Goal: Communication & Community: Answer question/provide support

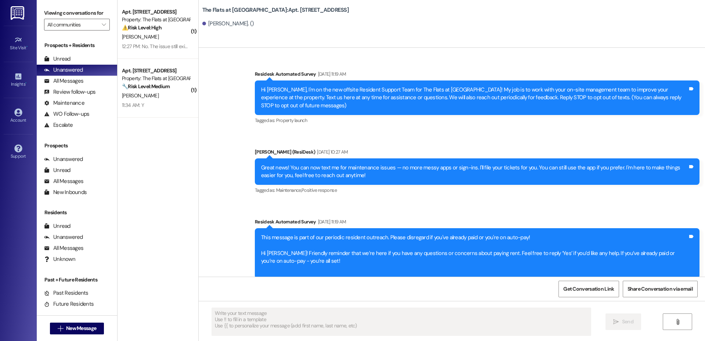
scroll to position [5348, 0]
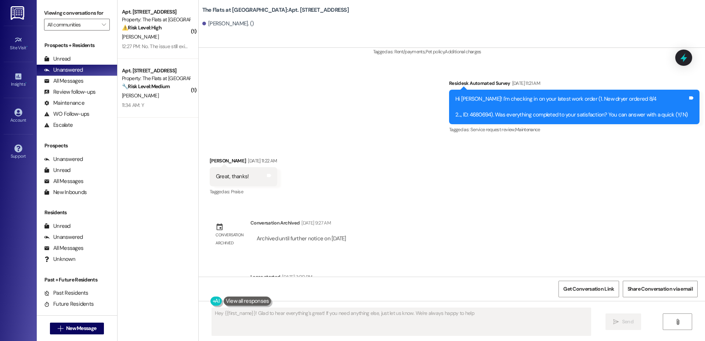
type textarea "Hey {{first_name}}! Glad to hear everything's great! If you need anything else,…"
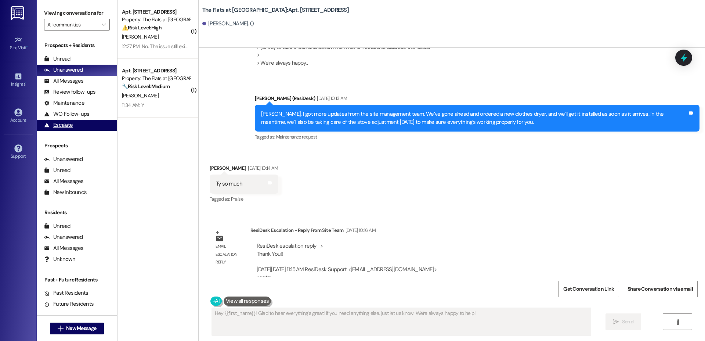
scroll to position [4378, 0]
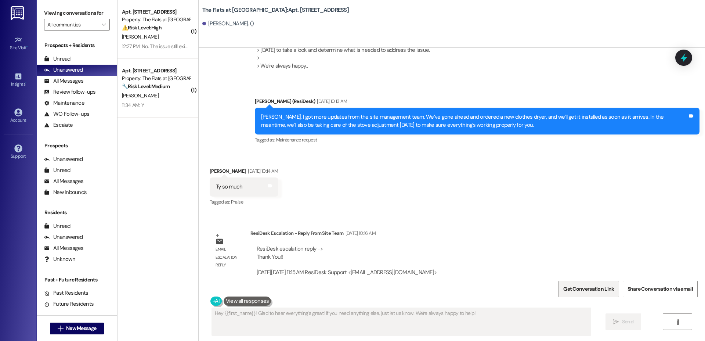
click at [592, 287] on span "Get Conversation Link" at bounding box center [588, 289] width 51 height 8
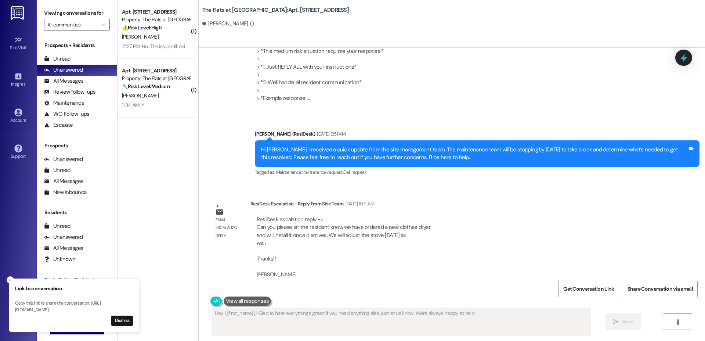
scroll to position [4073, 0]
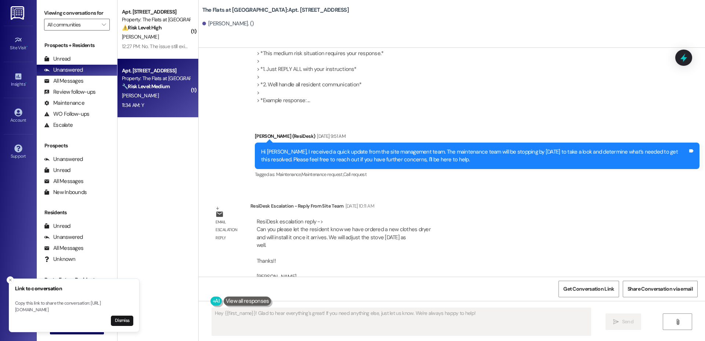
click at [149, 87] on strong "🔧 Risk Level: Medium" at bounding box center [146, 86] width 48 height 7
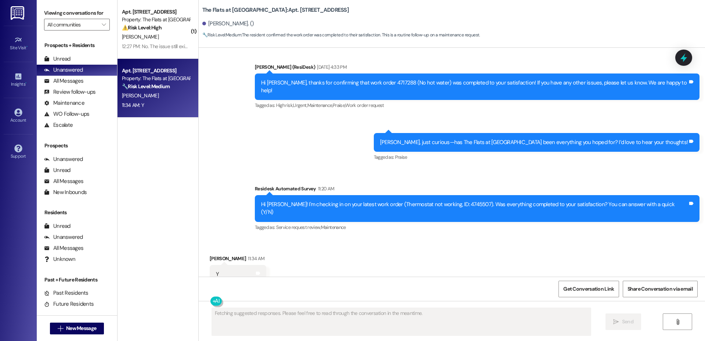
scroll to position [389, 0]
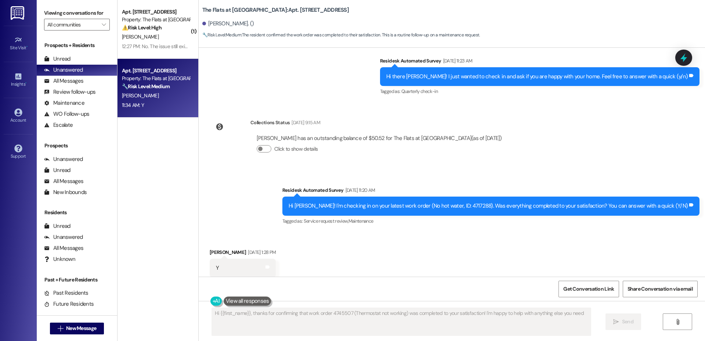
type textarea "Hi {{first_name}}, thanks for confirming that work order 4745507 (Thermostat no…"
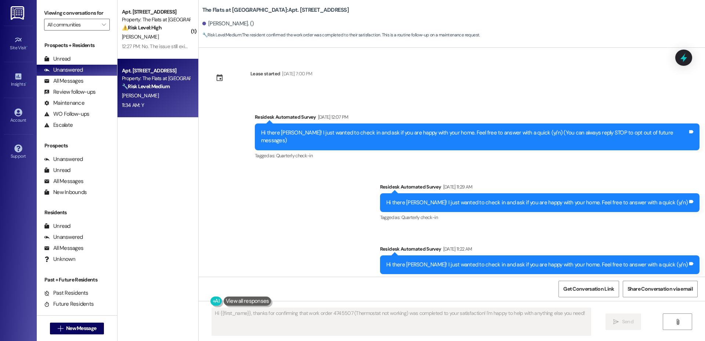
scroll to position [0, 0]
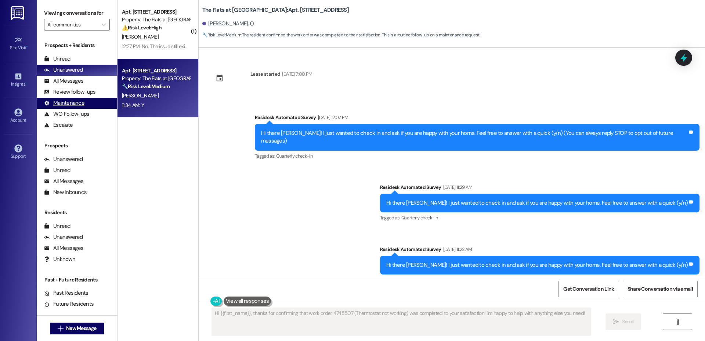
click at [75, 103] on div "Maintenance" at bounding box center [64, 103] width 40 height 8
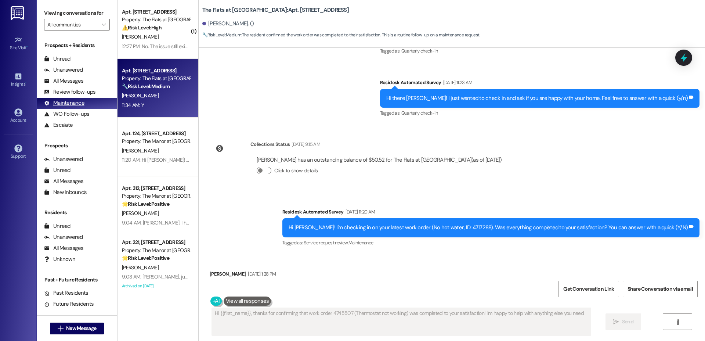
type textarea "Hi {{first_name}}, thanks for confirming that work order 4745507 (Thermostat no…"
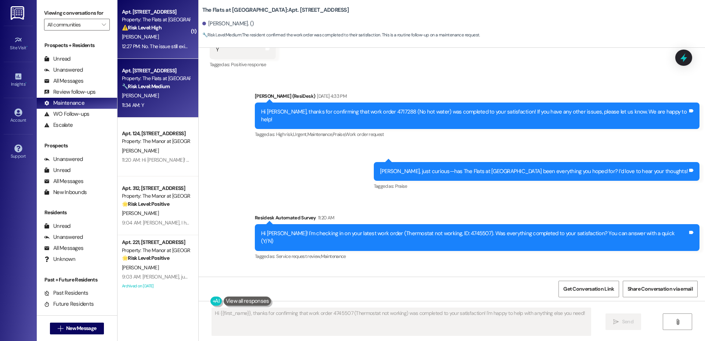
scroll to position [497, 0]
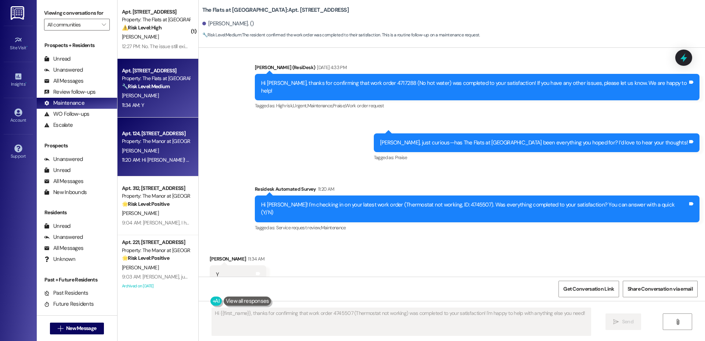
click at [131, 138] on div "Property: The Manor at [GEOGRAPHIC_DATA]" at bounding box center [156, 141] width 68 height 8
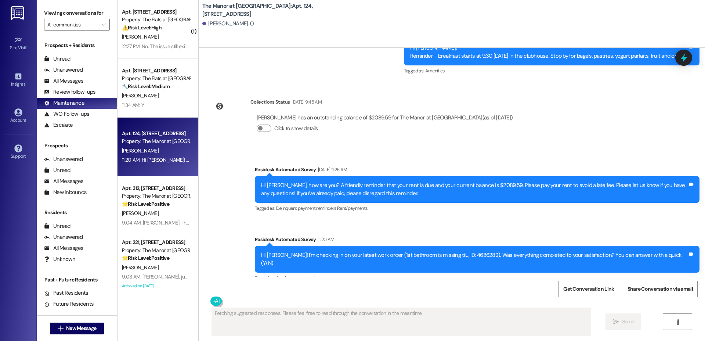
scroll to position [4116, 0]
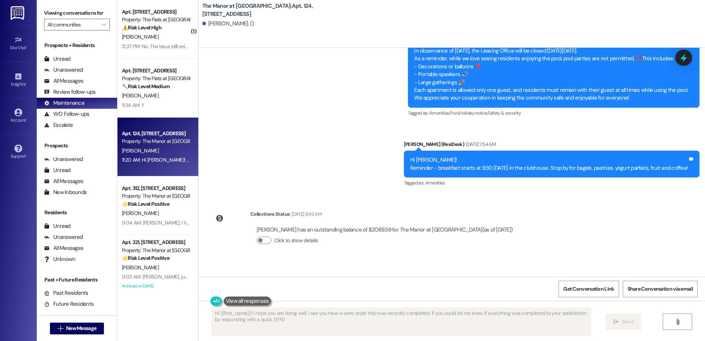
type textarea "Hi {{first_name}}! I hope you are doing well. I see you have a work order that …"
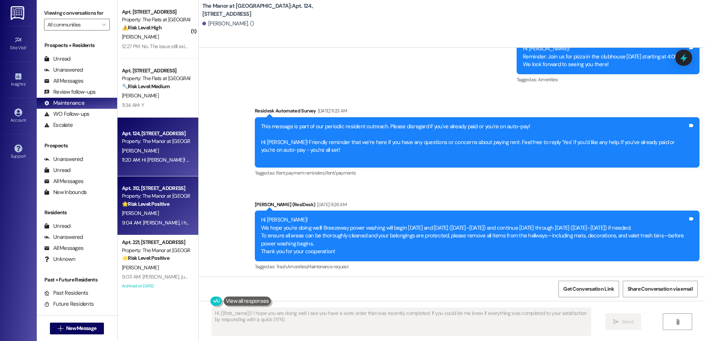
click at [155, 218] on div "9:04 AM: [PERSON_NAME], I hope you’re enjoying your time at [GEOGRAPHIC_DATA] a…" at bounding box center [155, 222] width 69 height 9
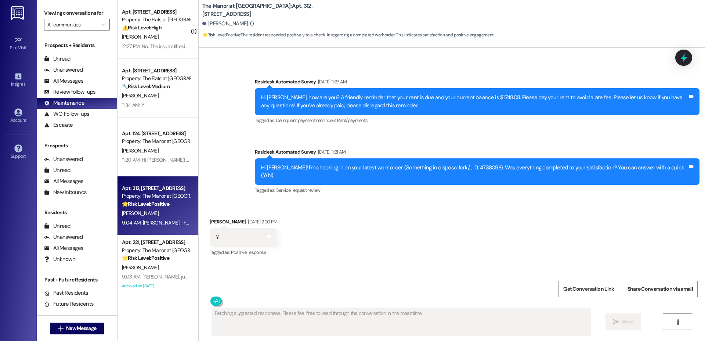
scroll to position [3990, 0]
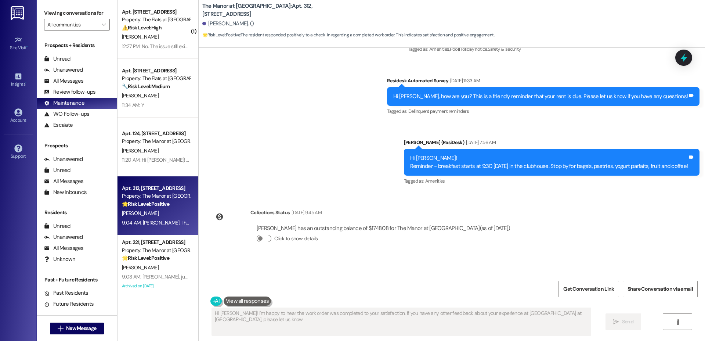
type textarea "Hi [PERSON_NAME]! I'm happy to hear the work order was completed to your satisf…"
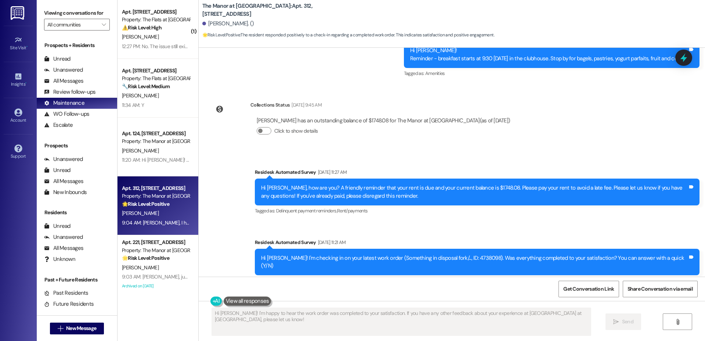
scroll to position [3912, 0]
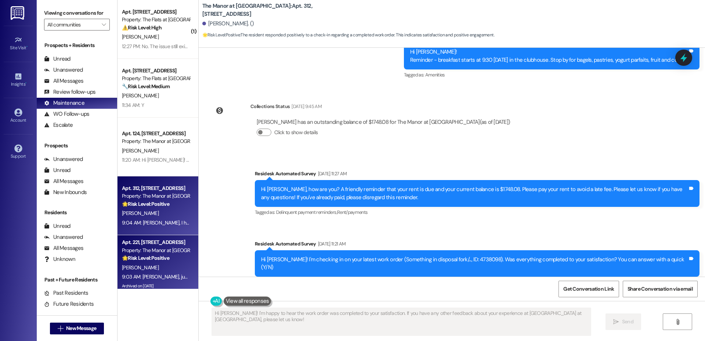
click at [143, 255] on strong "🌟 Risk Level: Positive" at bounding box center [145, 258] width 47 height 7
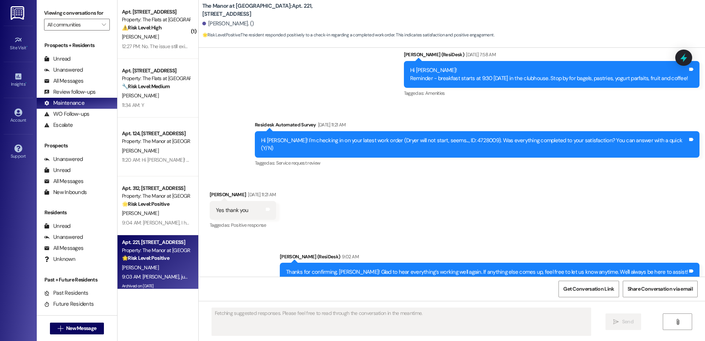
scroll to position [5120, 0]
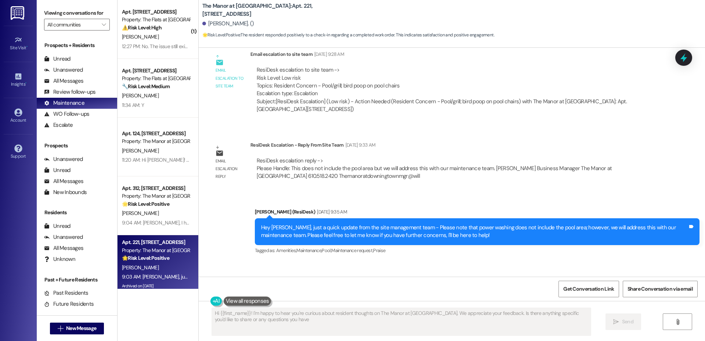
type textarea "Hi {{first_name}}! I'm happy to hear you're curious about resident thoughts on …"
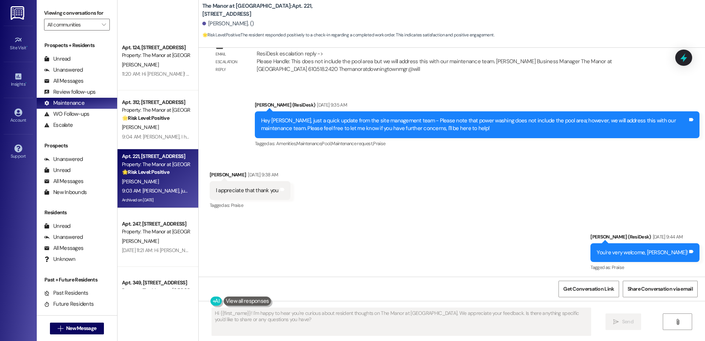
scroll to position [187, 0]
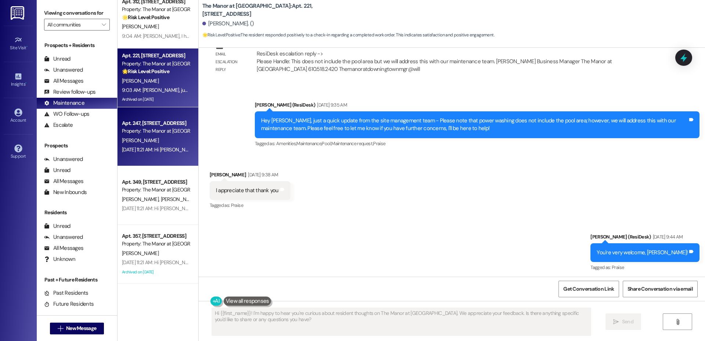
click at [144, 154] on div "Apt. 247, [STREET_ADDRESS] Property: The Manor at [GEOGRAPHIC_DATA] [PERSON_NAM…" at bounding box center [158, 136] width 81 height 59
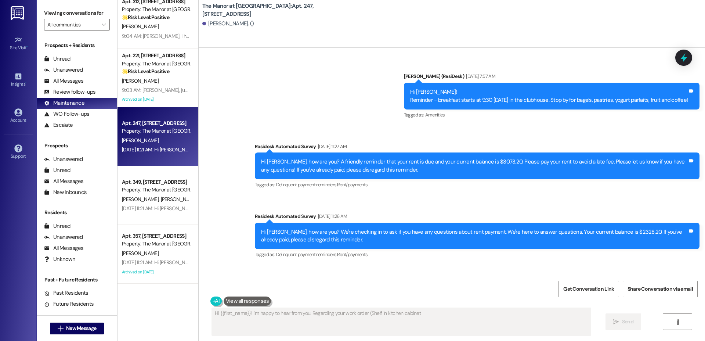
scroll to position [2255, 0]
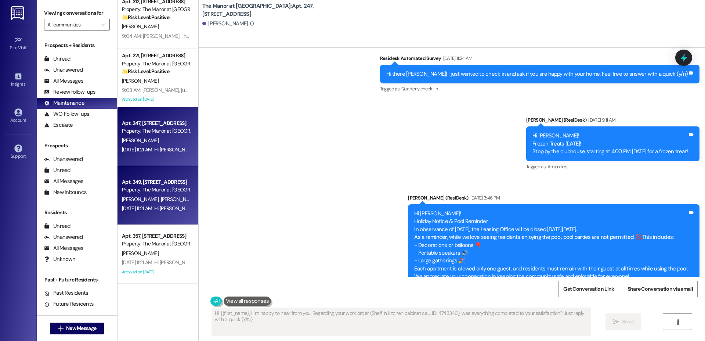
type textarea "Hi {{first_name}}! I'm happy to hear from you. Regarding your work order (Shelf…"
click at [160, 190] on div "Property: The Manor at [GEOGRAPHIC_DATA]" at bounding box center [156, 190] width 68 height 8
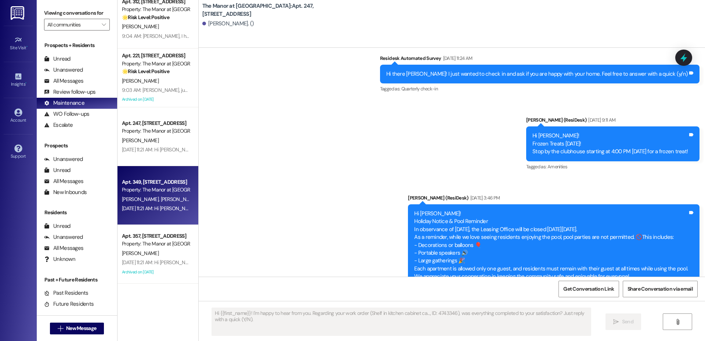
type textarea "Fetching suggested responses. Please feel free to read through the conversation…"
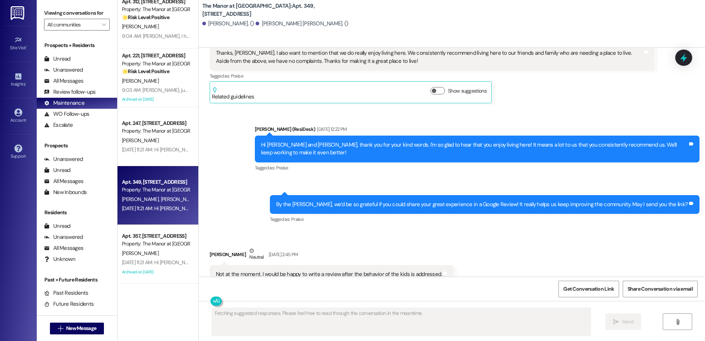
scroll to position [6642, 0]
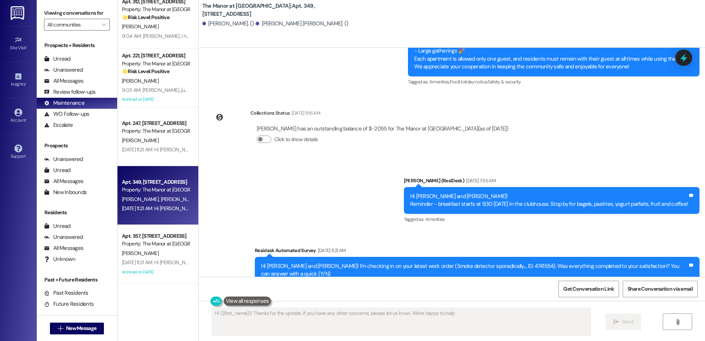
type textarea "Hi {{first_name}}! Thanks for the update. If you have any other concerns, pleas…"
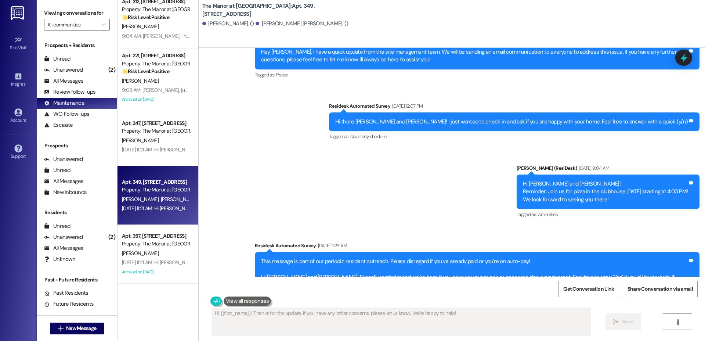
scroll to position [5749, 0]
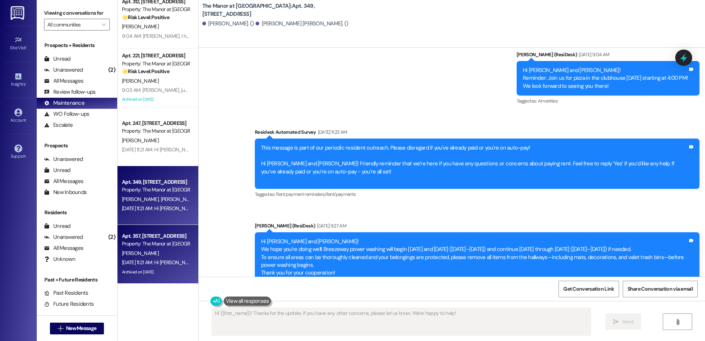
click at [154, 256] on div "[PERSON_NAME]" at bounding box center [155, 253] width 69 height 9
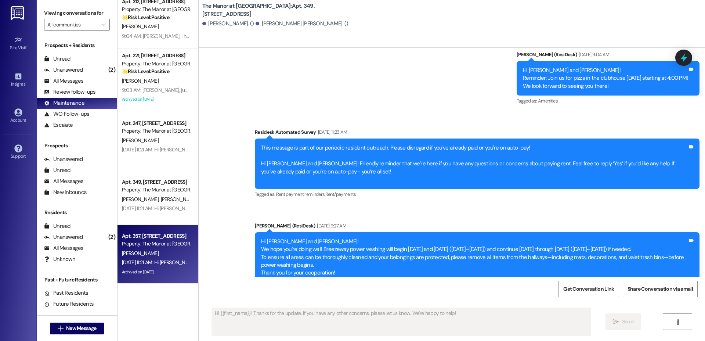
type textarea "Fetching suggested responses. Please feel free to read through the conversation…"
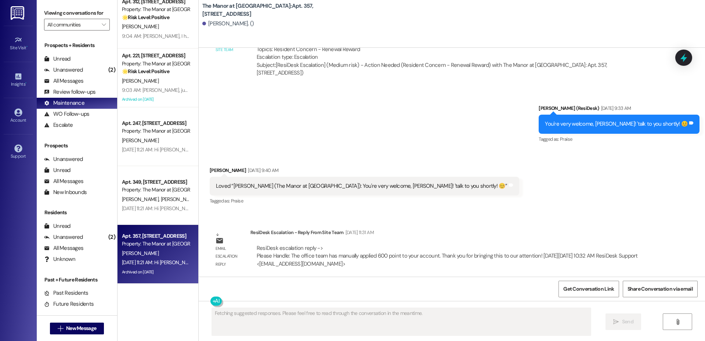
scroll to position [10238, 0]
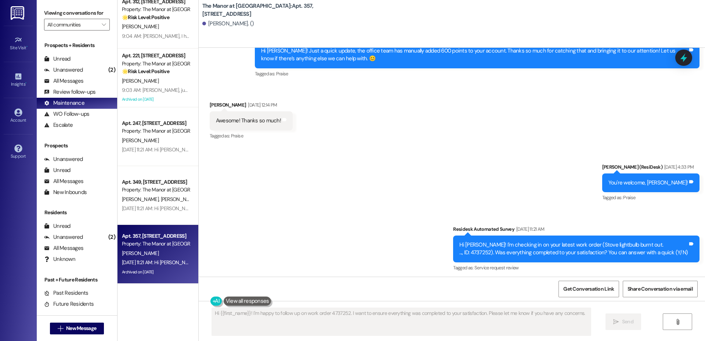
type textarea "Hi {{first_name}}! I'm happy to follow up on work order 4737252. I want to ensu…"
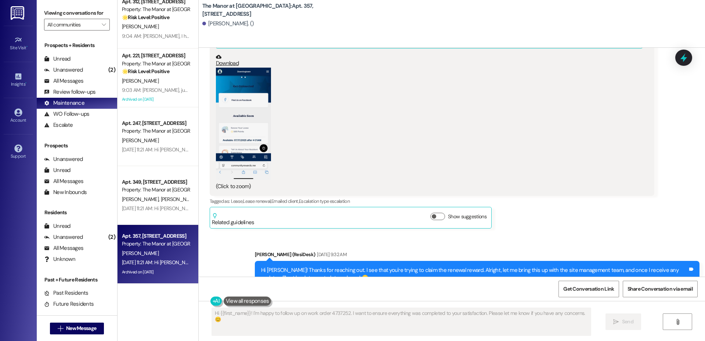
scroll to position [9584, 0]
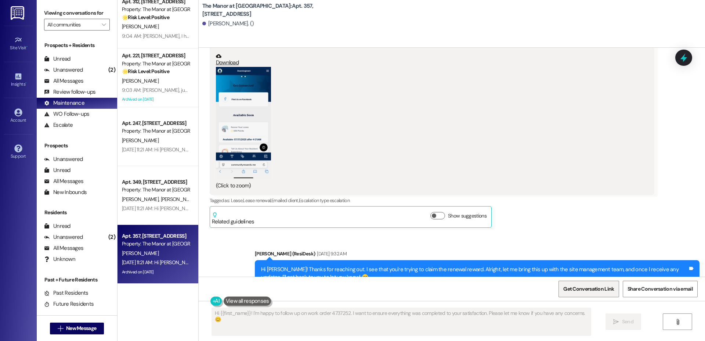
click at [591, 288] on span "Get Conversation Link" at bounding box center [588, 289] width 51 height 8
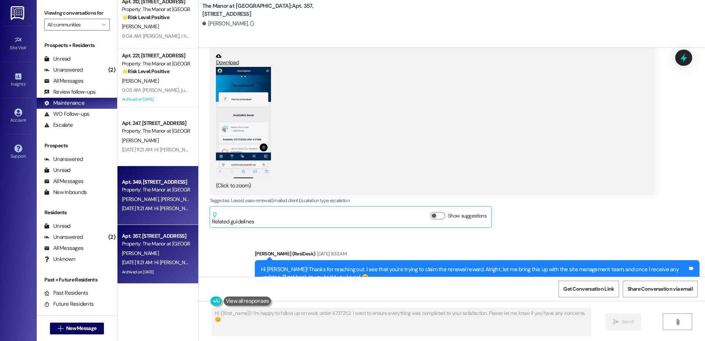
drag, startPoint x: 16, startPoint y: 169, endPoint x: 140, endPoint y: 197, distance: 126.9
click at [140, 197] on span "[PERSON_NAME]" at bounding box center [141, 199] width 39 height 7
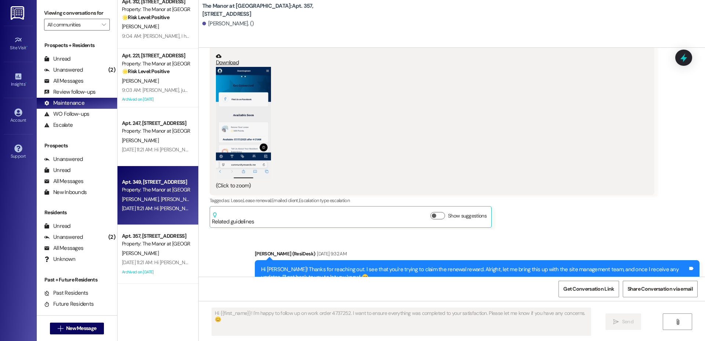
type textarea "Fetching suggested responses. Please feel free to read through the conversation…"
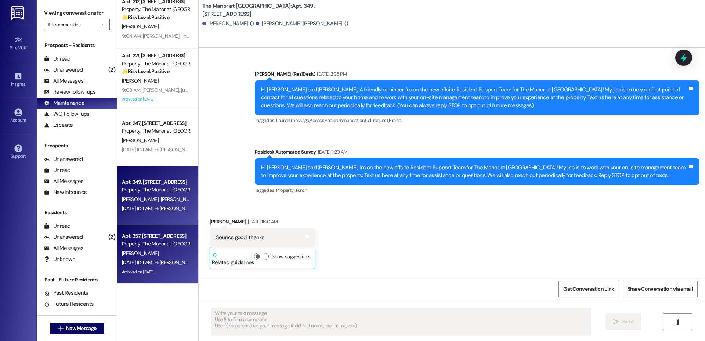
scroll to position [6634, 0]
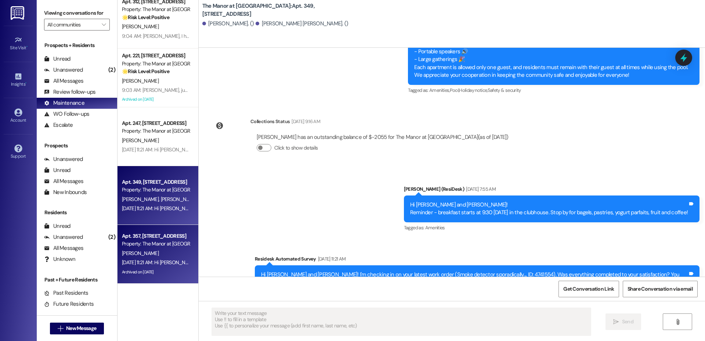
type textarea "Fetching suggested responses. Please feel free to read through the conversation…"
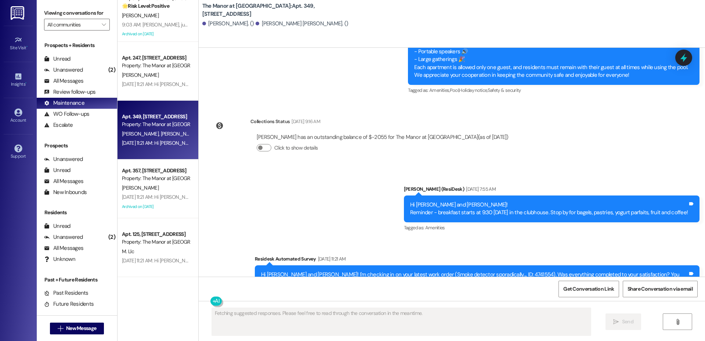
scroll to position [320, 0]
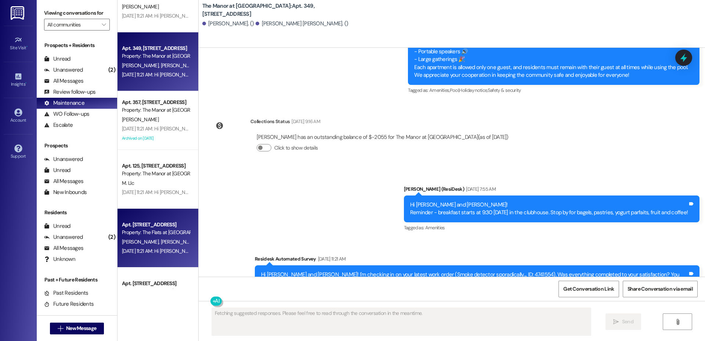
click at [135, 229] on div "Property: The Flats at [GEOGRAPHIC_DATA]" at bounding box center [156, 232] width 68 height 8
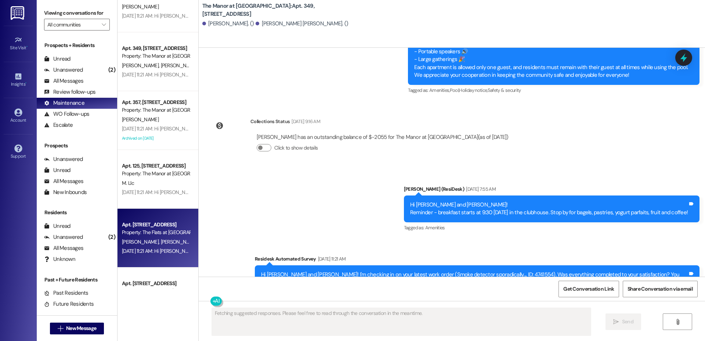
scroll to position [1319, 0]
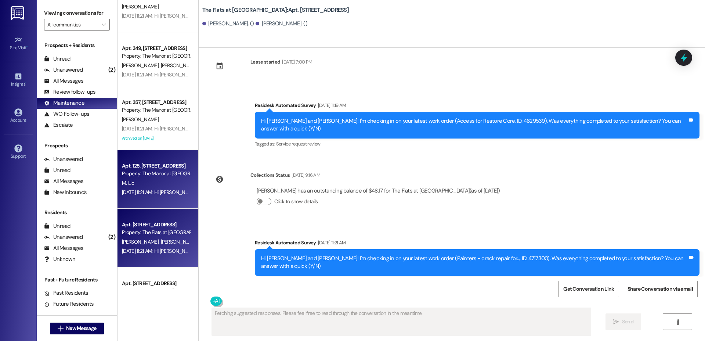
click at [152, 172] on div "Property: The Manor at [GEOGRAPHIC_DATA]" at bounding box center [156, 174] width 68 height 8
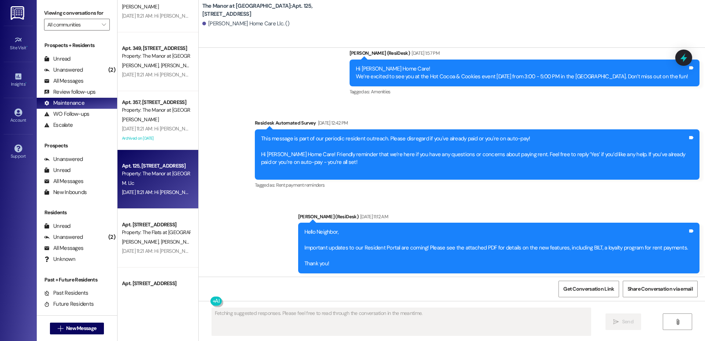
scroll to position [4549, 0]
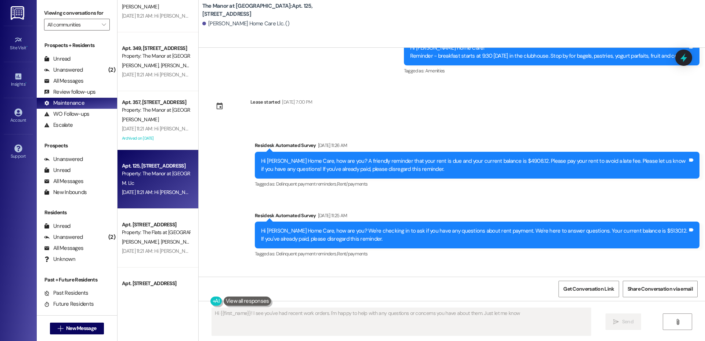
type textarea "Hi {{first_name}}! I see you've had recent work orders. I'm happy to help with …"
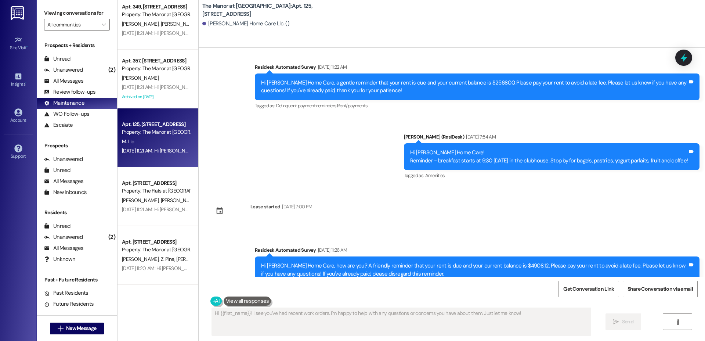
scroll to position [375, 0]
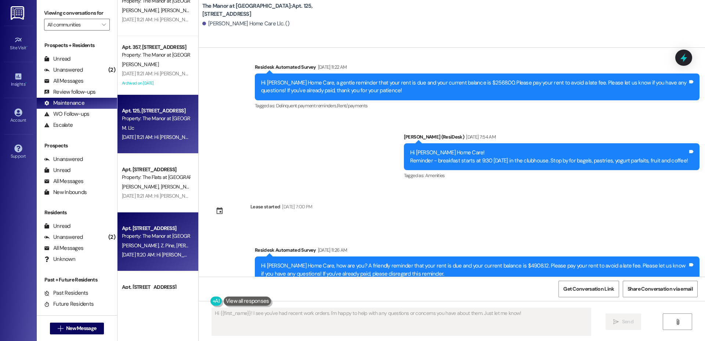
click at [146, 242] on span "[PERSON_NAME]" at bounding box center [141, 245] width 39 height 7
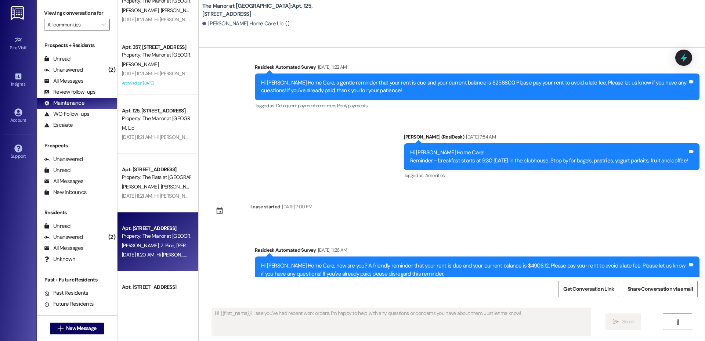
type textarea "Fetching suggested responses. Please feel free to read through the conversation…"
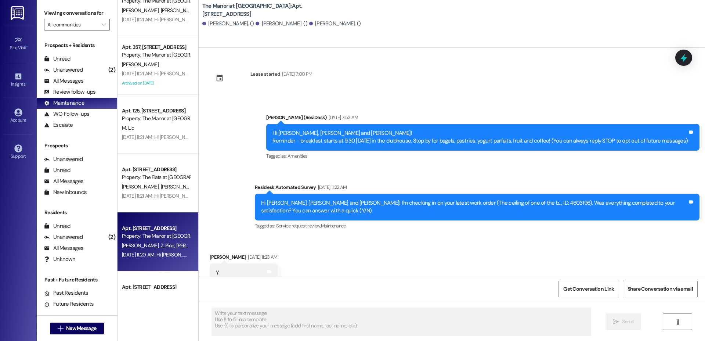
scroll to position [22, 0]
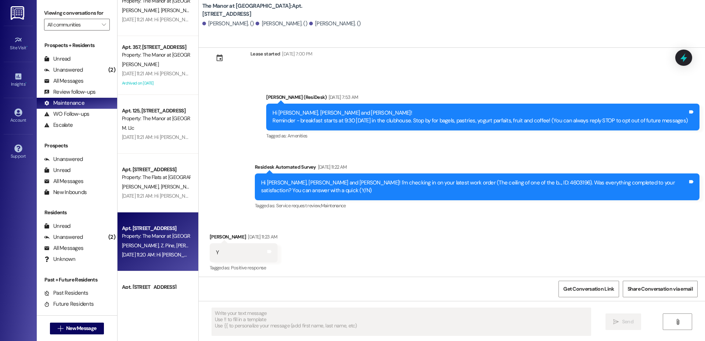
type textarea "Fetching suggested responses. Please feel free to read through the conversation…"
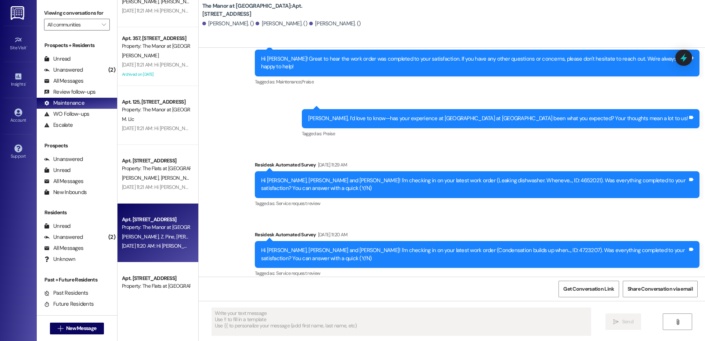
scroll to position [530, 0]
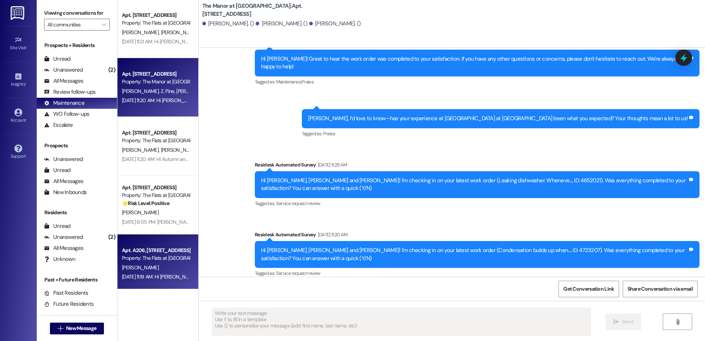
click at [148, 259] on div "Property: The Flats at [GEOGRAPHIC_DATA]" at bounding box center [156, 258] width 68 height 8
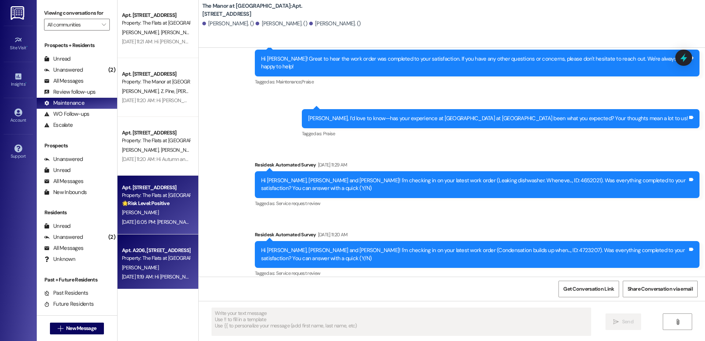
type textarea "Fetching suggested responses. Please feel free to read through the conversation…"
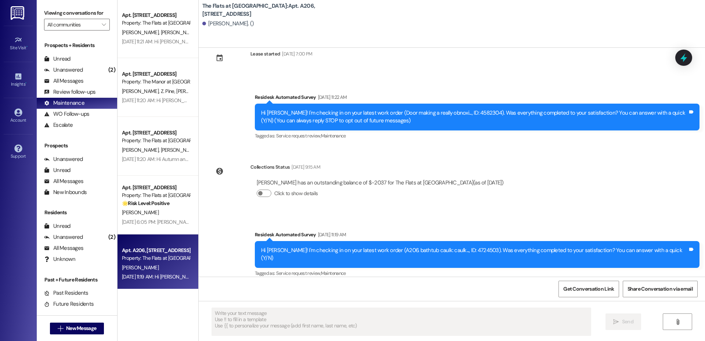
click at [144, 215] on div "[PERSON_NAME]" at bounding box center [155, 212] width 69 height 9
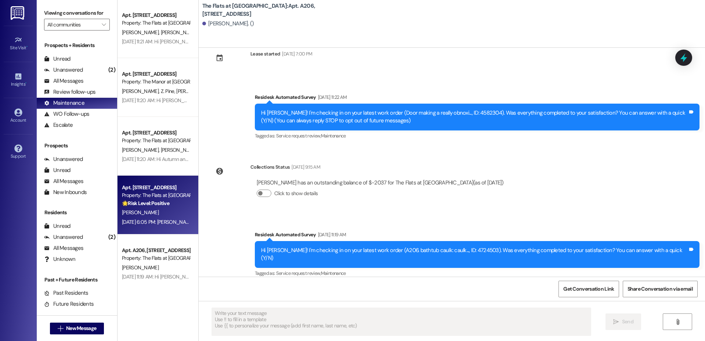
type textarea "Fetching suggested responses. Please feel free to read through the conversation…"
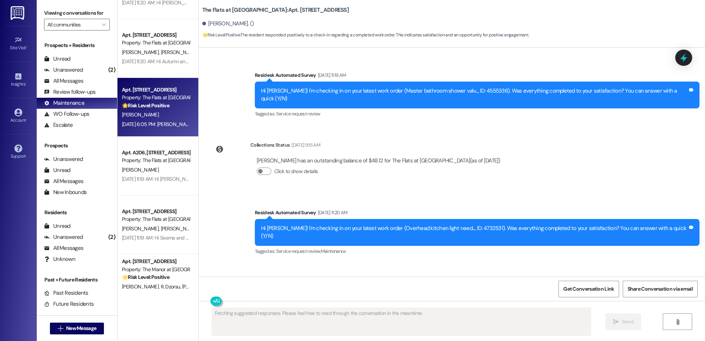
scroll to position [717, 0]
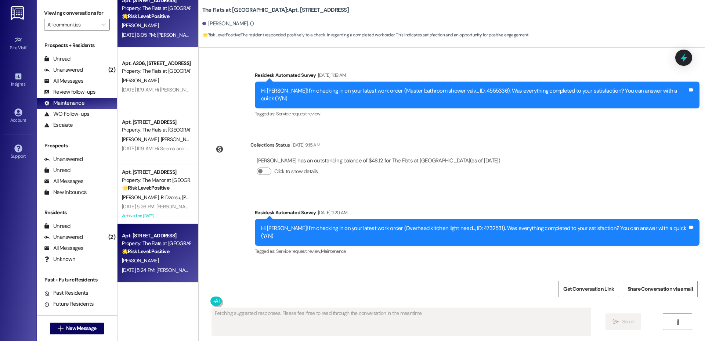
click at [147, 252] on strong "🌟 Risk Level: Positive" at bounding box center [145, 251] width 47 height 7
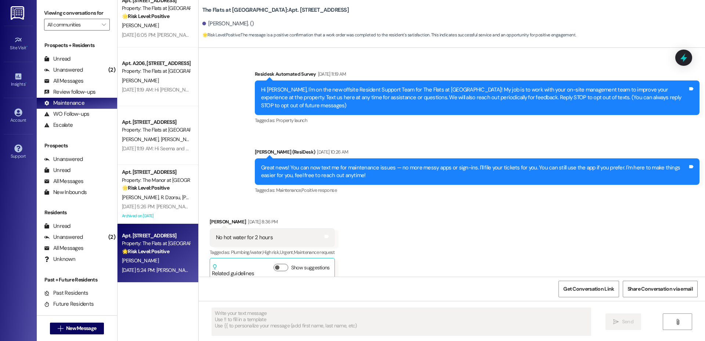
type textarea "Fetching suggested responses. Please feel free to read through the conversation…"
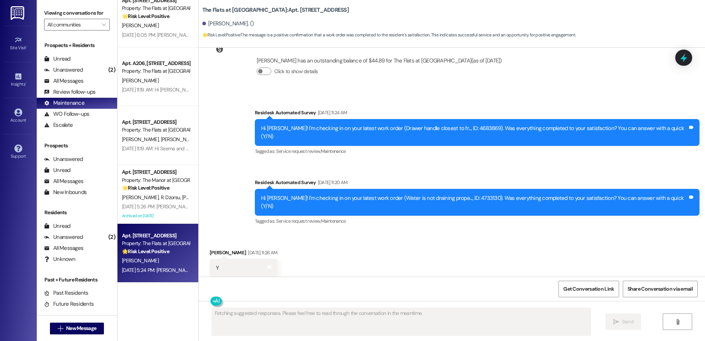
scroll to position [4088, 0]
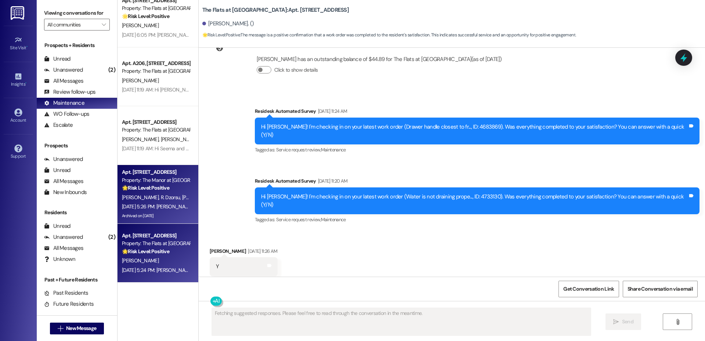
click at [143, 201] on div "[PERSON_NAME] R. Dzorsu [PERSON_NAME]" at bounding box center [155, 197] width 69 height 9
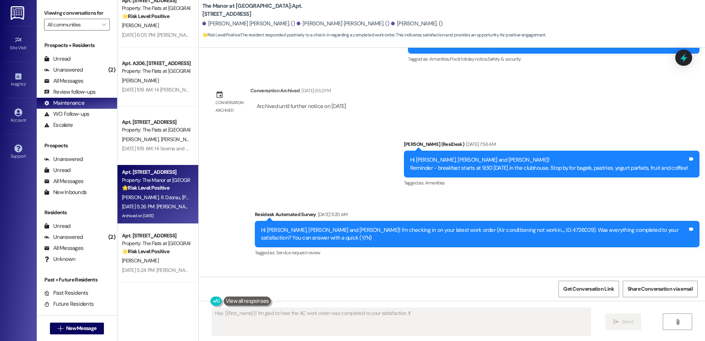
scroll to position [2046, 0]
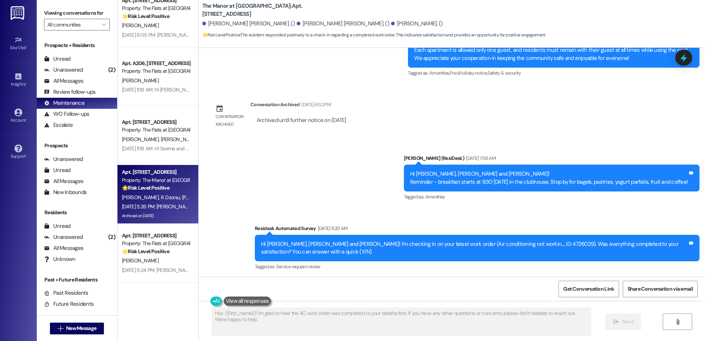
type textarea "Hey {{first_name}}! I'm glad to hear the AC work order was completed to your sa…"
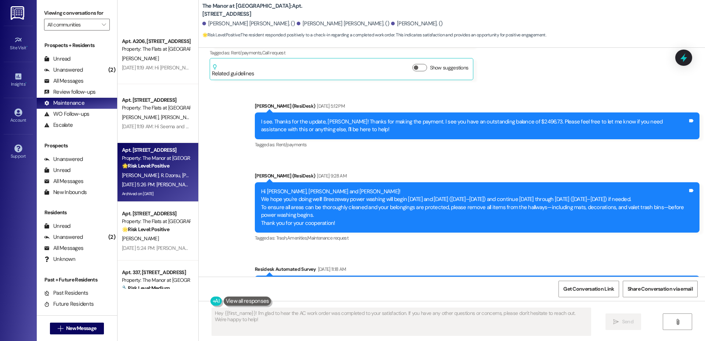
scroll to position [823, 0]
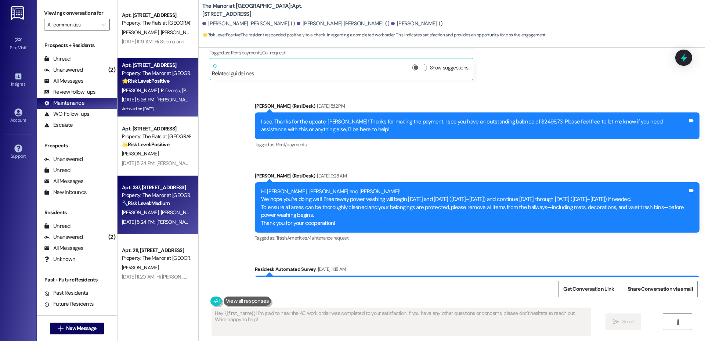
click at [140, 234] on div "Apt. 337, [STREET_ADDRESS] Property: The Manor at [GEOGRAPHIC_DATA] 🔧 Risk Leve…" at bounding box center [158, 205] width 81 height 59
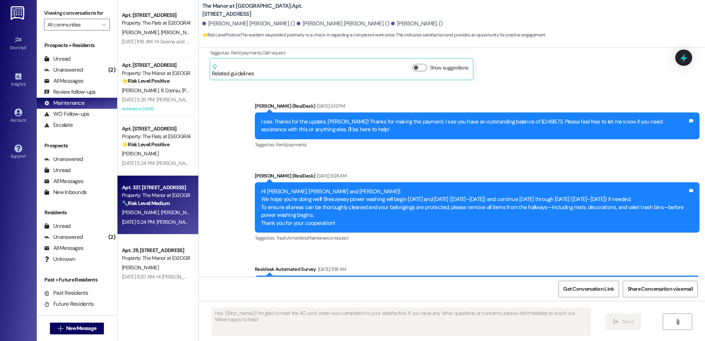
type textarea "Fetching suggested responses. Please feel free to read through the conversation…"
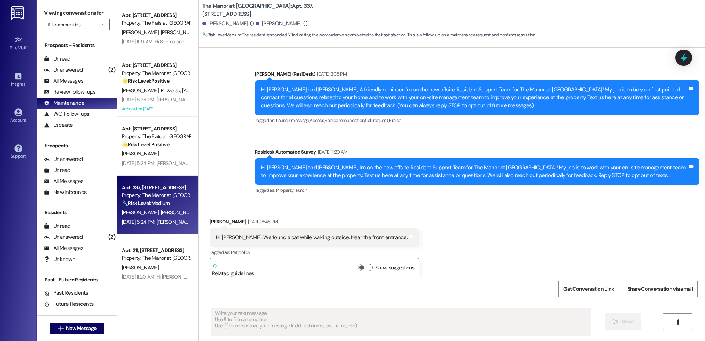
type textarea "Fetching suggested responses. Please feel free to read through the conversation…"
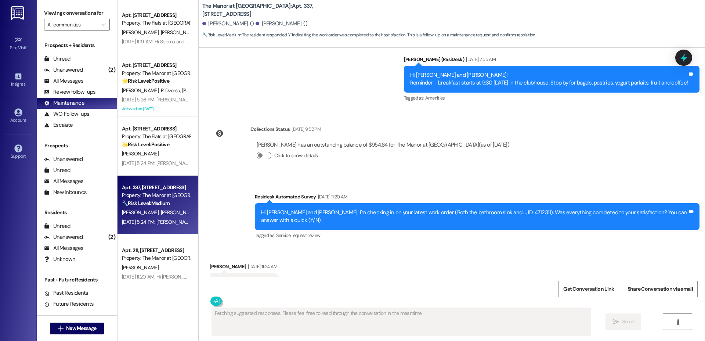
scroll to position [5405, 0]
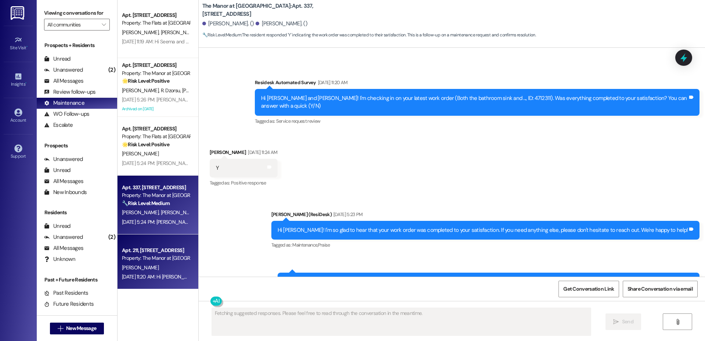
click at [125, 264] on span "[PERSON_NAME]" at bounding box center [140, 267] width 37 height 7
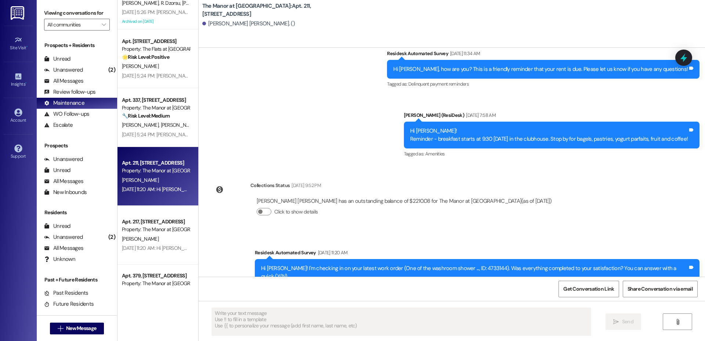
scroll to position [1030, 0]
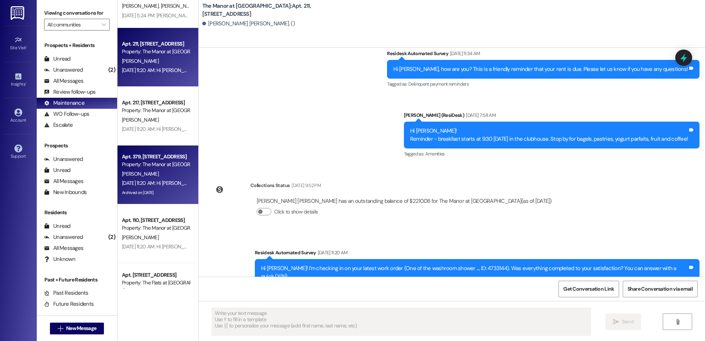
click at [157, 188] on div "Archived on [DATE]" at bounding box center [155, 192] width 69 height 9
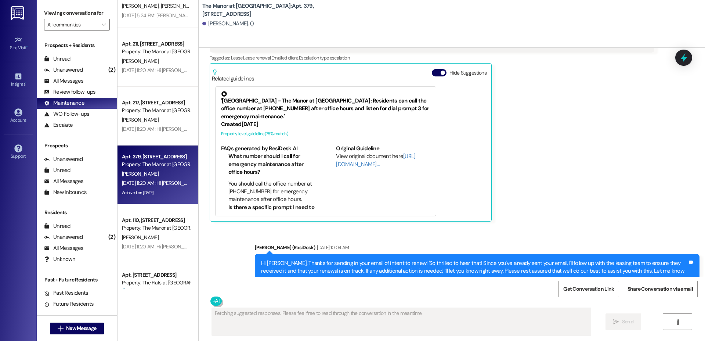
scroll to position [3062, 0]
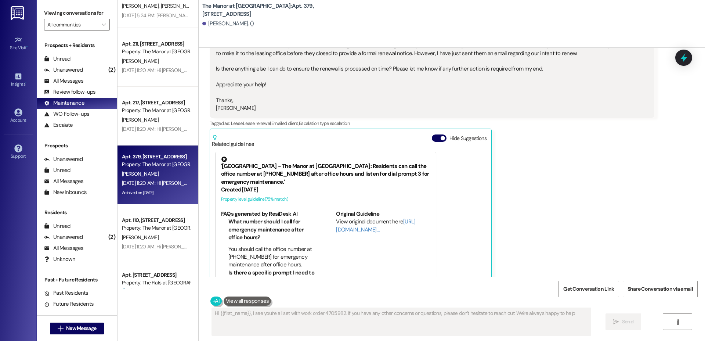
type textarea "Hi {{first_name}}, I see you're all set with work order 4705982. If you have an…"
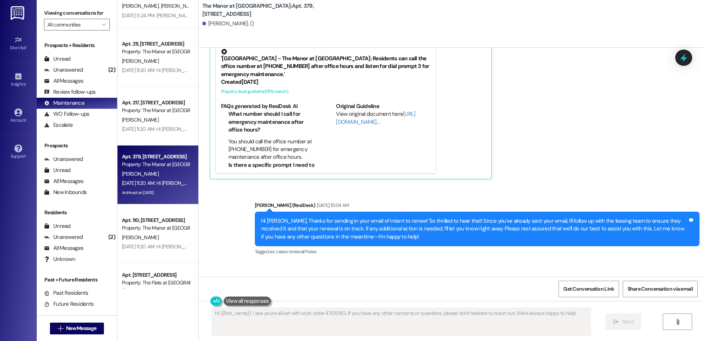
scroll to position [3171, 0]
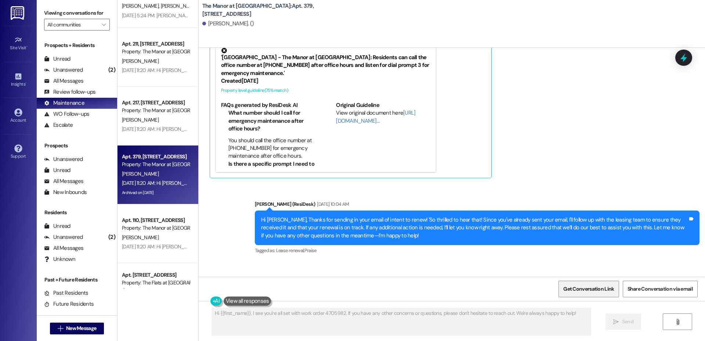
click at [588, 285] on span "Get Conversation Link" at bounding box center [588, 289] width 51 height 8
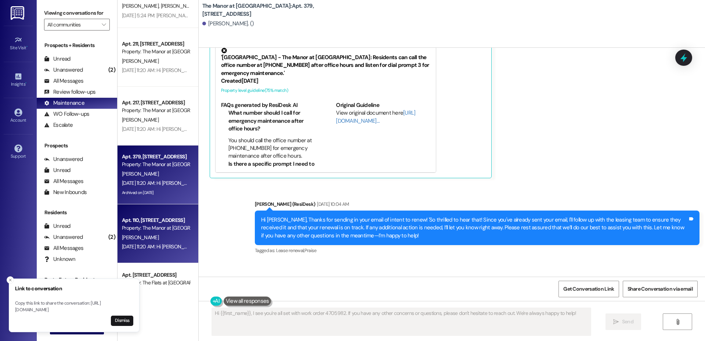
click at [149, 228] on div "Property: The Manor at [GEOGRAPHIC_DATA]" at bounding box center [156, 228] width 68 height 8
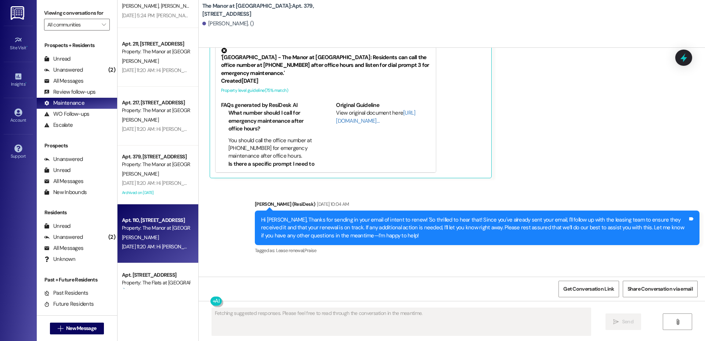
scroll to position [3696, 0]
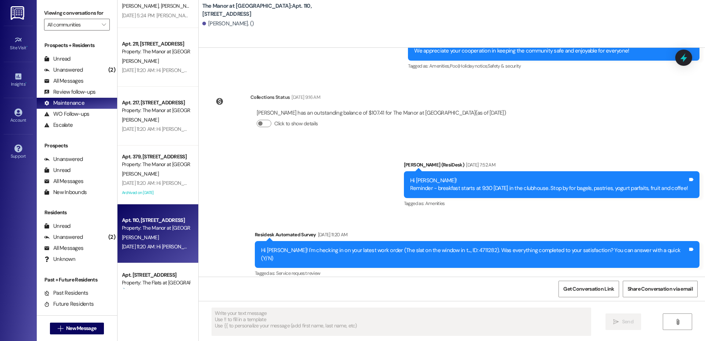
click at [140, 124] on div "[PERSON_NAME]" at bounding box center [155, 119] width 69 height 9
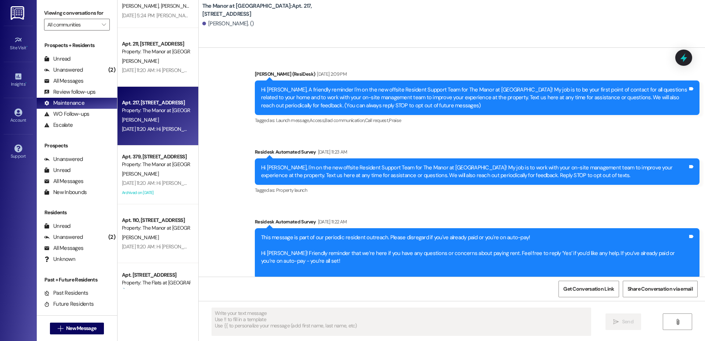
type textarea "Fetching suggested responses. Please feel free to read through the conversation…"
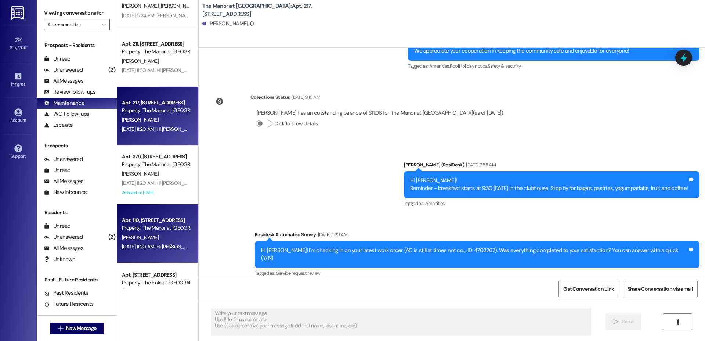
scroll to position [1312, 0]
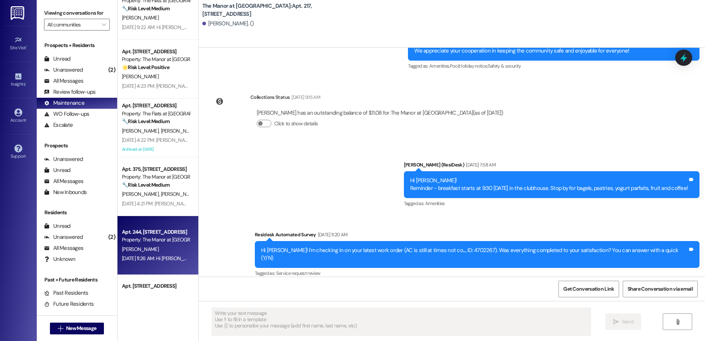
click at [137, 220] on div "Apt. 244, [STREET_ADDRESS] Property: The Manor at [GEOGRAPHIC_DATA][PERSON_NAME…" at bounding box center [158, 245] width 81 height 59
type textarea "Fetching suggested responses. Please feel free to read through the conversation…"
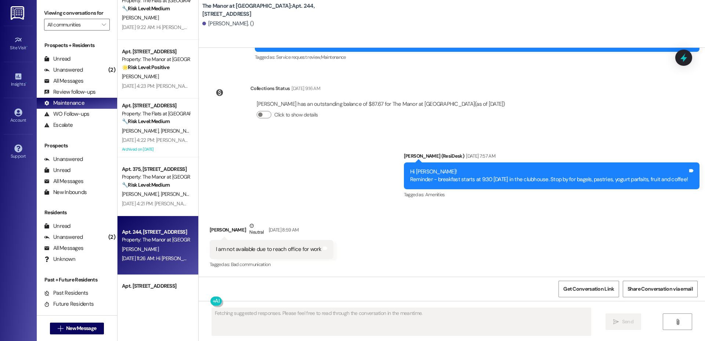
scroll to position [4027, 0]
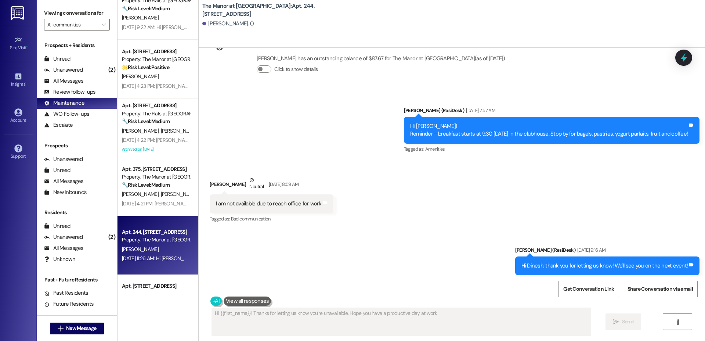
type textarea "Hi {{first_name}}! Thanks for letting us know you're unavailable. Hope you have…"
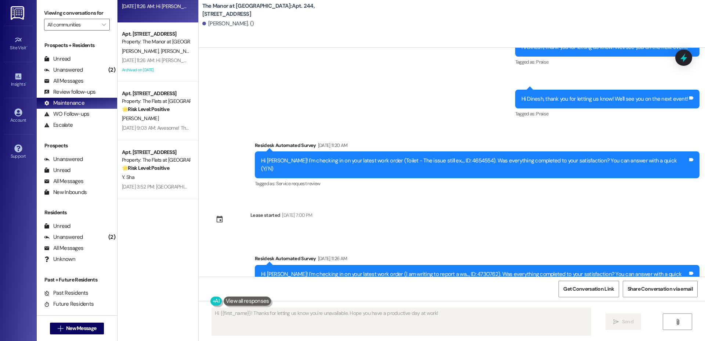
scroll to position [1704, 0]
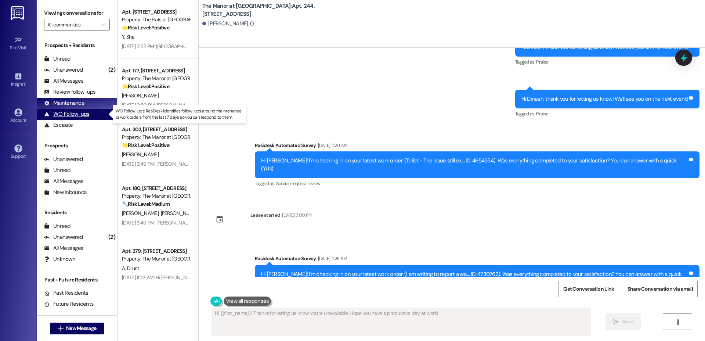
click at [72, 109] on div "WO Follow-ups (undefined)" at bounding box center [77, 114] width 80 height 11
click at [71, 116] on div "WO Follow-ups" at bounding box center [66, 114] width 45 height 8
click at [71, 115] on div "WO Follow-ups" at bounding box center [66, 114] width 45 height 8
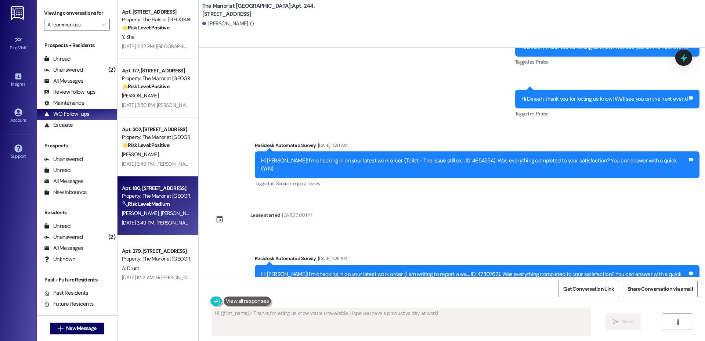
click at [154, 224] on div "[DATE] 3:49 PM: [PERSON_NAME], I hope you’re enjoying your time at [GEOGRAPHIC_…" at bounding box center [331, 222] width 419 height 7
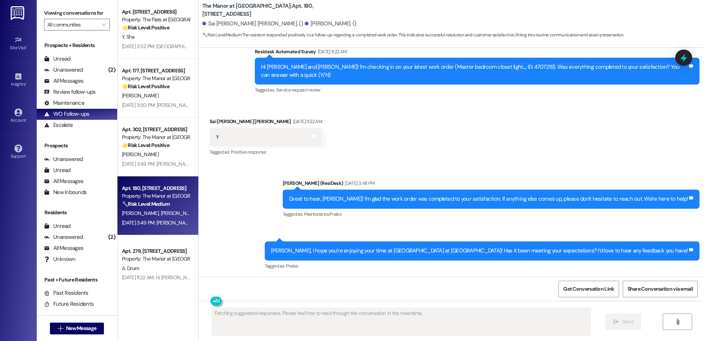
scroll to position [1817, 0]
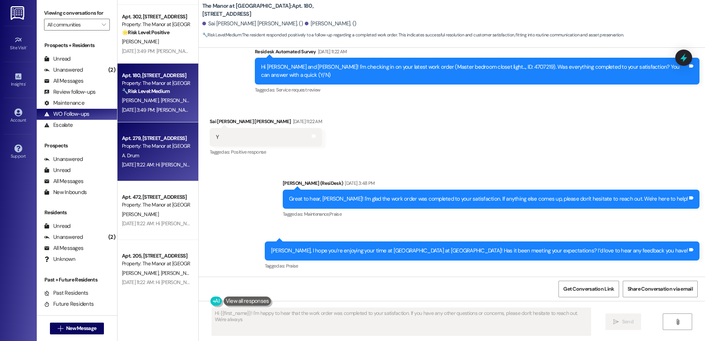
type textarea "Hi {{first_name}}! I'm happy to hear that the work order was completed to your …"
click at [139, 145] on div "Property: The Manor at [GEOGRAPHIC_DATA]" at bounding box center [156, 146] width 68 height 8
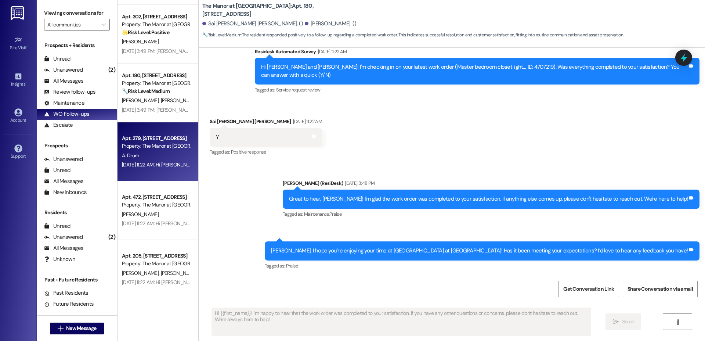
type textarea "Fetching suggested responses. Please feel free to read through the conversation…"
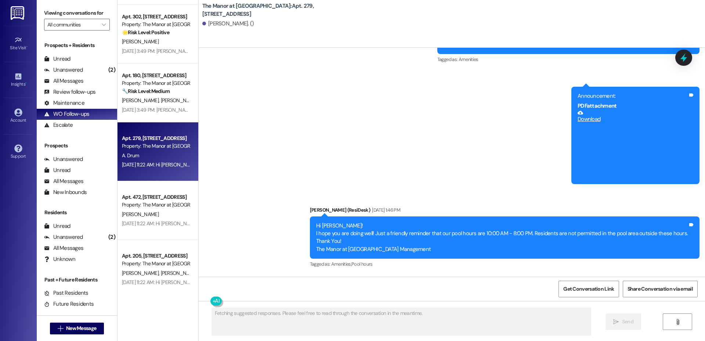
scroll to position [3198, 0]
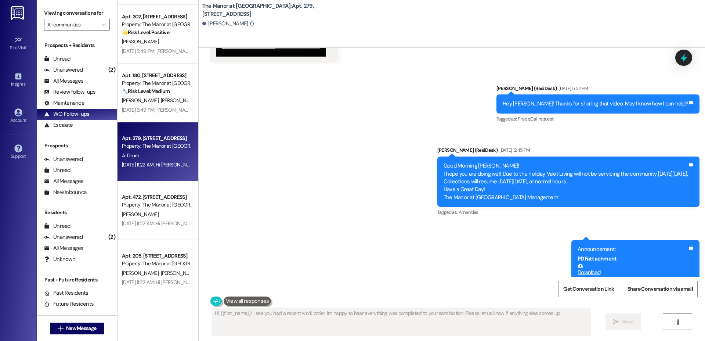
type textarea "Hi {{first_name}}! I see you had a recent work order. I'm happy to hear everyth…"
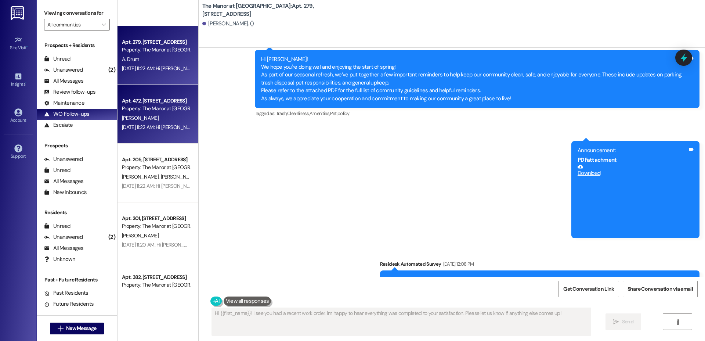
scroll to position [2031, 0]
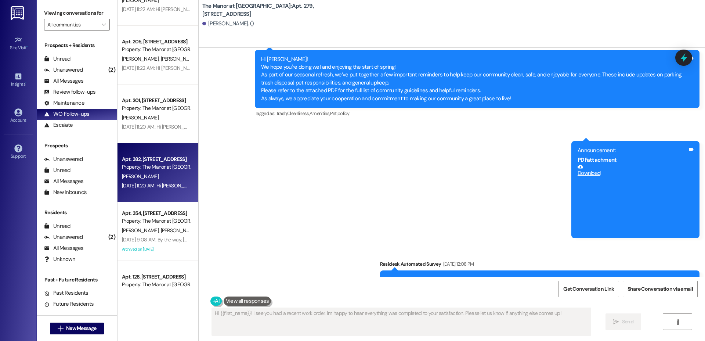
click at [147, 143] on div "Apt. 382, [STREET_ADDRESS] Property: The Manor at [GEOGRAPHIC_DATA][PERSON_NAME…" at bounding box center [158, 172] width 81 height 59
type textarea "Fetching suggested responses. Please feel free to read through the conversation…"
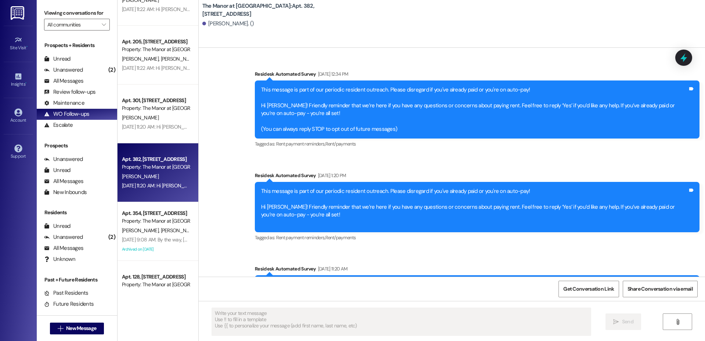
scroll to position [3412, 0]
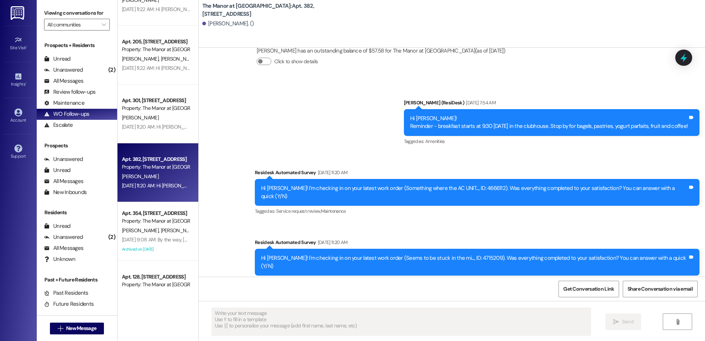
type textarea "Fetching suggested responses. Please feel free to read through the conversation…"
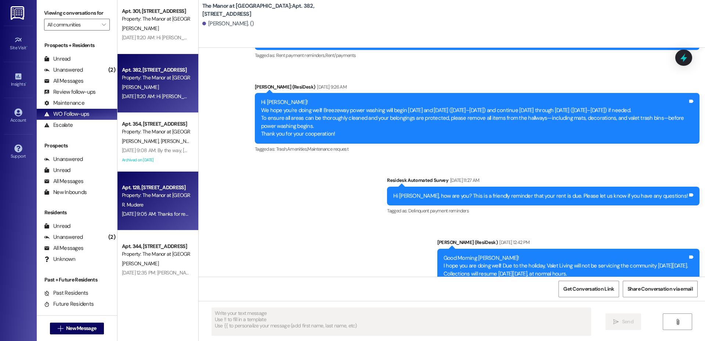
scroll to position [2123, 0]
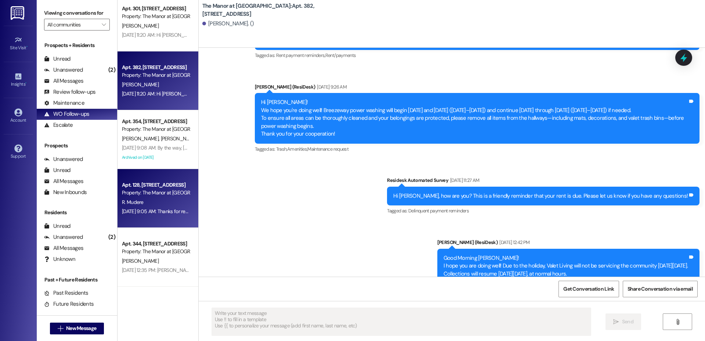
click at [156, 182] on div "Apt. 128, [STREET_ADDRESS]" at bounding box center [156, 185] width 68 height 8
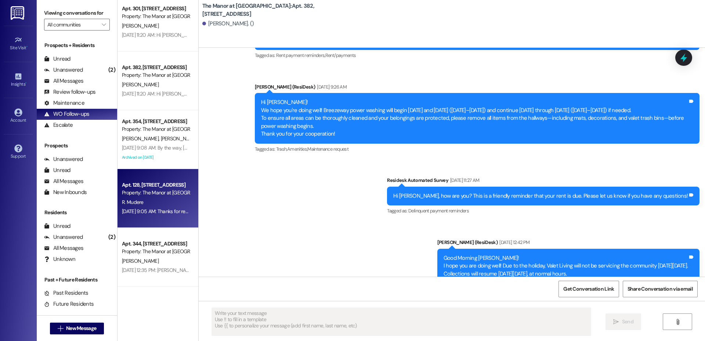
type textarea "Fetching suggested responses. Please feel free to read through the conversation…"
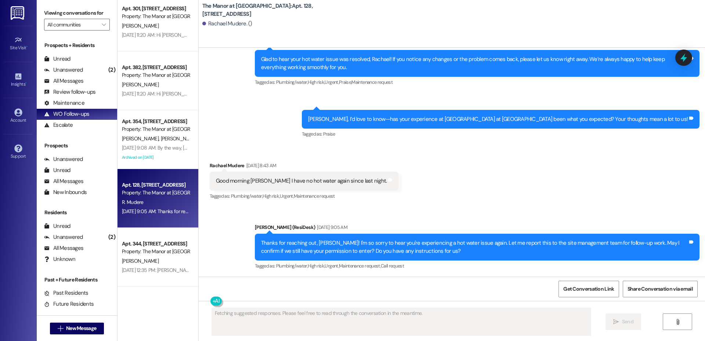
scroll to position [4645, 0]
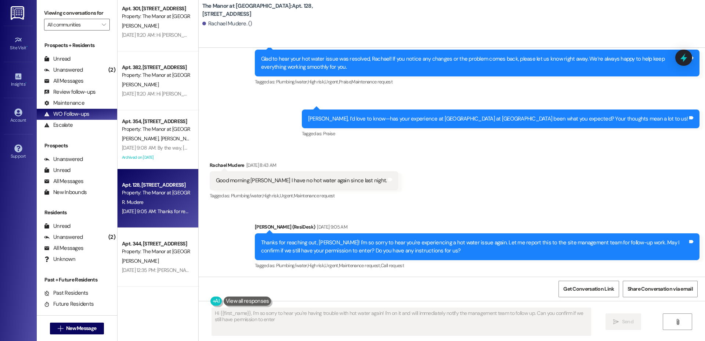
type textarea "Hi {{first_name}}, I'm so sorry to hear you're having trouble with hot water ag…"
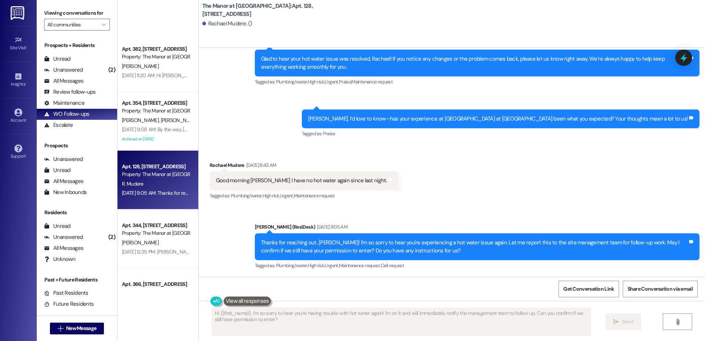
scroll to position [2518, 0]
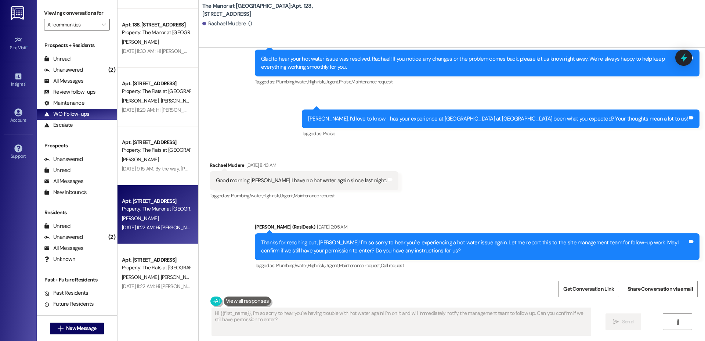
click at [152, 209] on div "Property: The Manor at [GEOGRAPHIC_DATA]" at bounding box center [156, 209] width 68 height 8
type textarea "Fetching suggested responses. Please feel free to read through the conversation…"
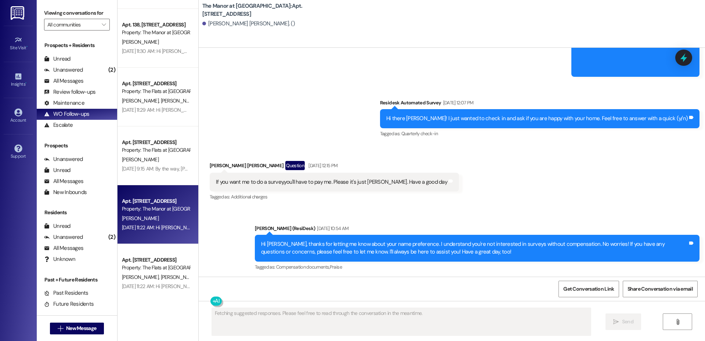
scroll to position [3395, 0]
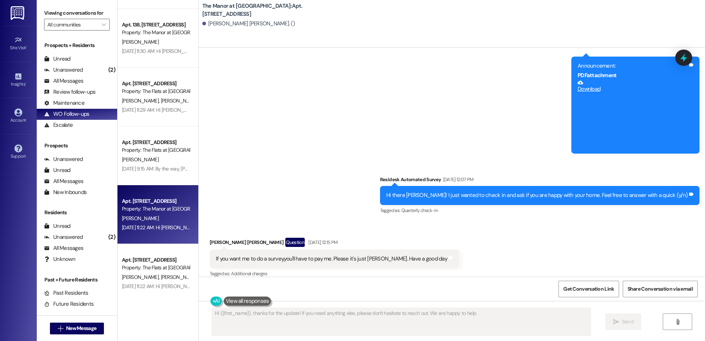
type textarea "Hi {{first_name}}, thanks for the update! If you need anything else, please don…"
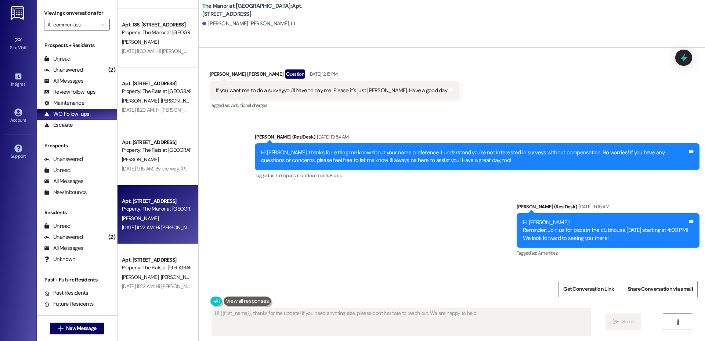
scroll to position [3547, 0]
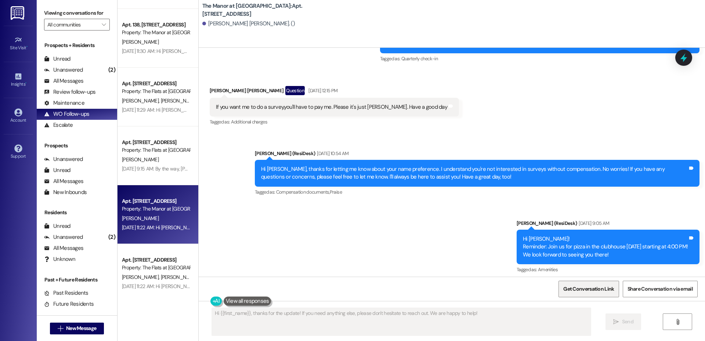
click at [590, 292] on span "Get Conversation Link" at bounding box center [588, 289] width 51 height 8
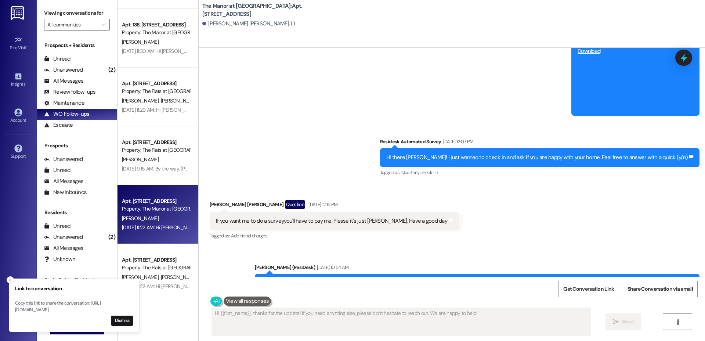
scroll to position [3438, 0]
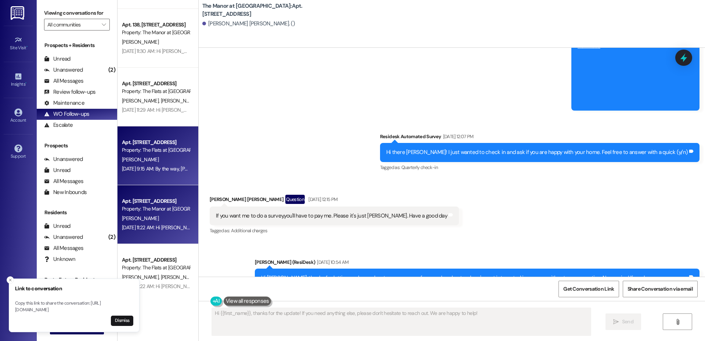
click at [144, 147] on div "Property: The Flats at [GEOGRAPHIC_DATA]" at bounding box center [156, 150] width 68 height 8
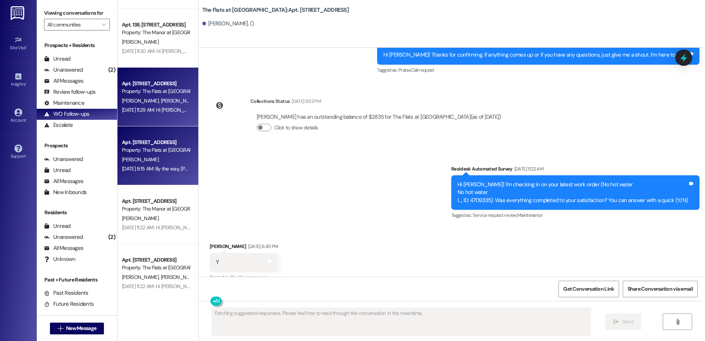
scroll to position [3172, 0]
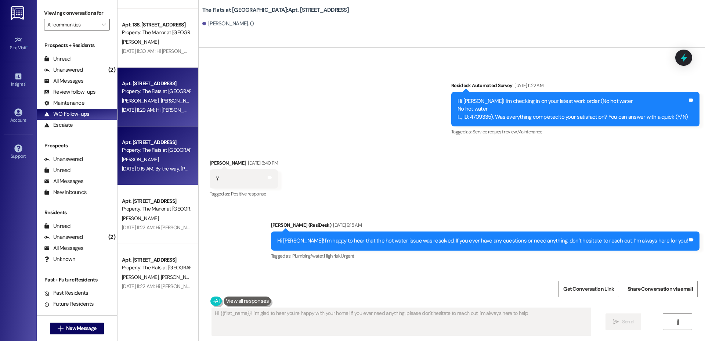
type textarea "Hi {{first_name}}! I'm glad to hear you're happy with your home! If you ever ne…"
click at [179, 112] on div "[DATE] 11:29 AM: Hi [PERSON_NAME] and [PERSON_NAME]! I'm checking in on your la…" at bounding box center [365, 110] width 486 height 7
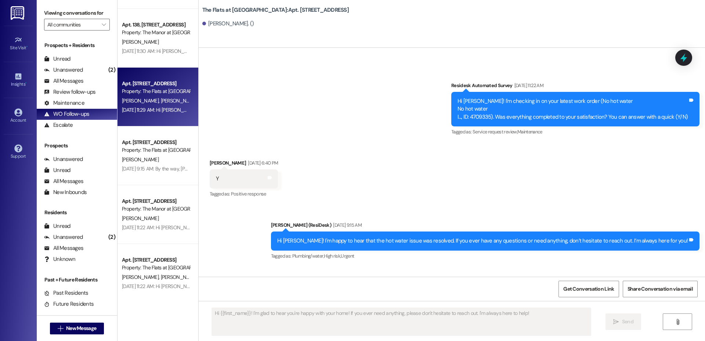
type textarea "Fetching suggested responses. Please feel free to read through the conversation…"
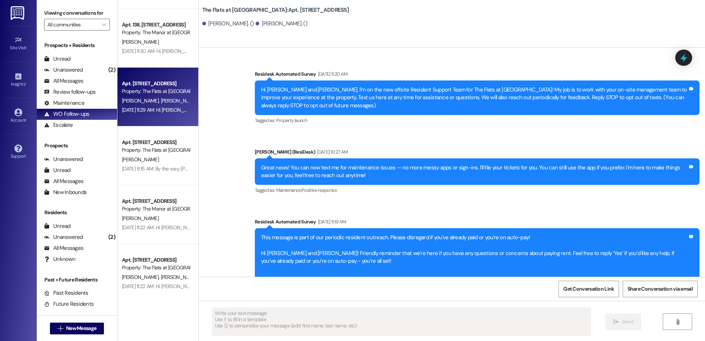
type textarea "Fetching suggested responses. Please feel free to read through the conversation…"
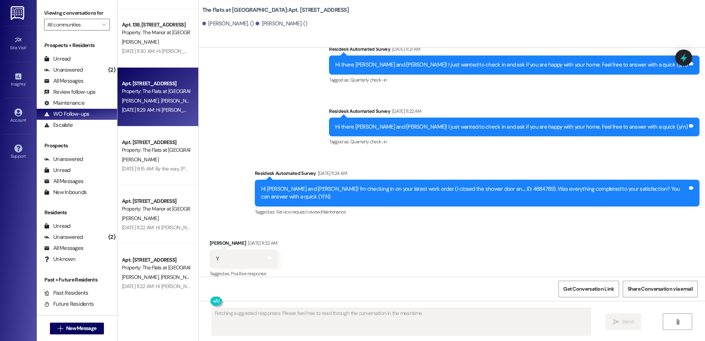
scroll to position [3488, 0]
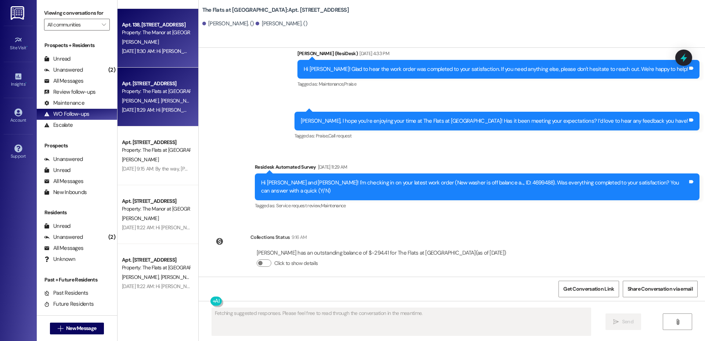
click at [133, 55] on div "[DATE] 11:30 AM: Hi [PERSON_NAME]! I'm checking in on your latest work order (H…" at bounding box center [155, 51] width 69 height 9
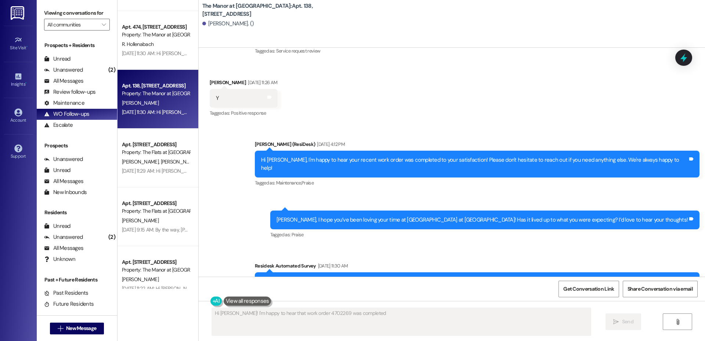
scroll to position [2452, 0]
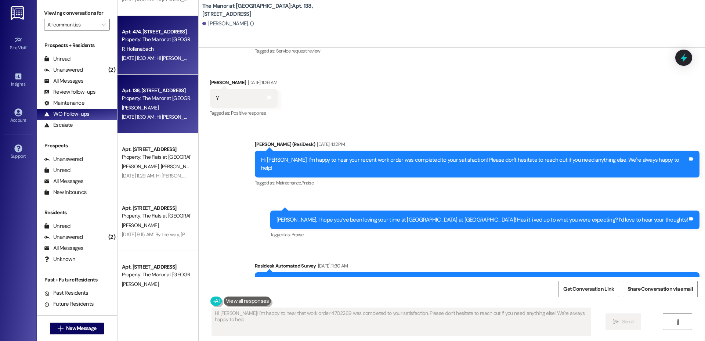
type textarea "Hi [PERSON_NAME]! I'm happy to hear that work order 4702269 was completed to yo…"
click at [154, 48] on div "R. Hollenabach" at bounding box center [155, 48] width 69 height 9
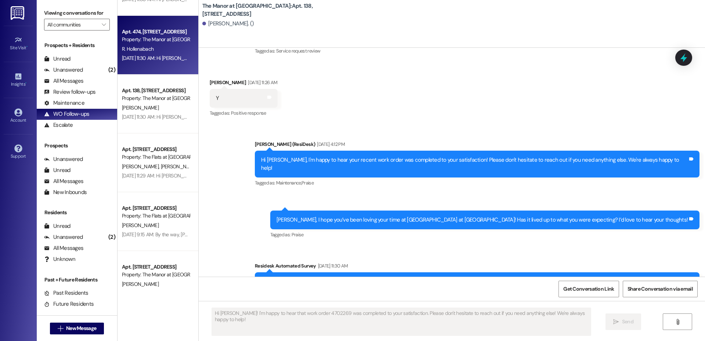
type textarea "Fetching suggested responses. Please feel free to read through the conversation…"
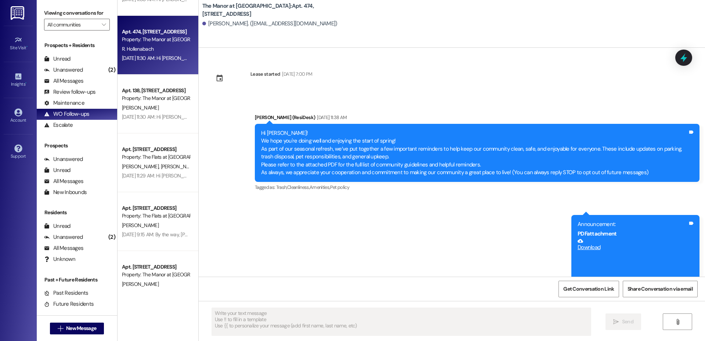
type textarea "Fetching suggested responses. Please feel free to read through the conversation…"
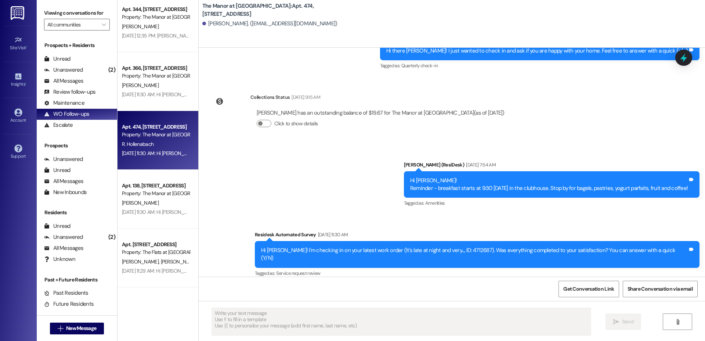
scroll to position [2344, 0]
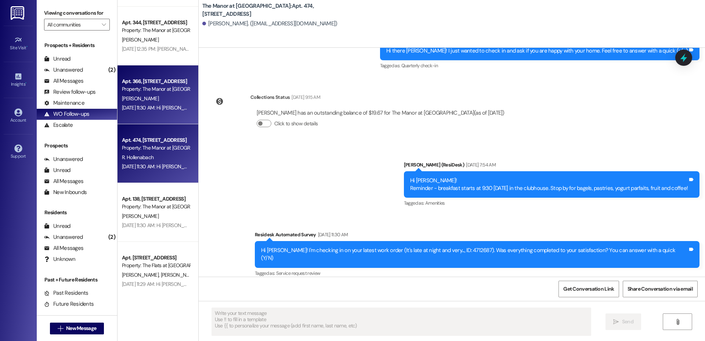
click at [143, 102] on div "[PERSON_NAME]" at bounding box center [155, 98] width 69 height 9
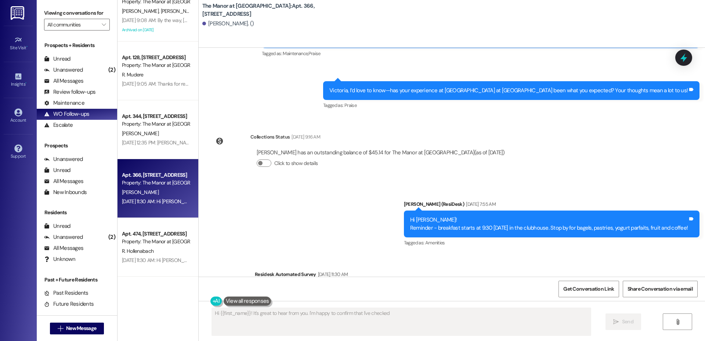
scroll to position [2249, 0]
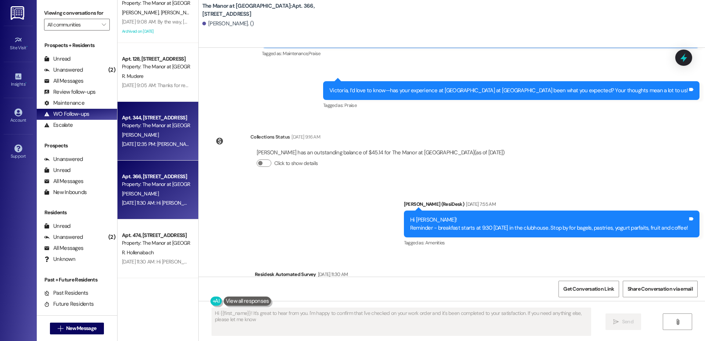
type textarea "Hi {{first_name}}! It's great to hear from you. I'm happy to confirm that I've …"
click at [143, 143] on div "[DATE] 12:35 PM: [PERSON_NAME], I’d love to know—has your experience at [GEOGRA…" at bounding box center [314, 144] width 385 height 7
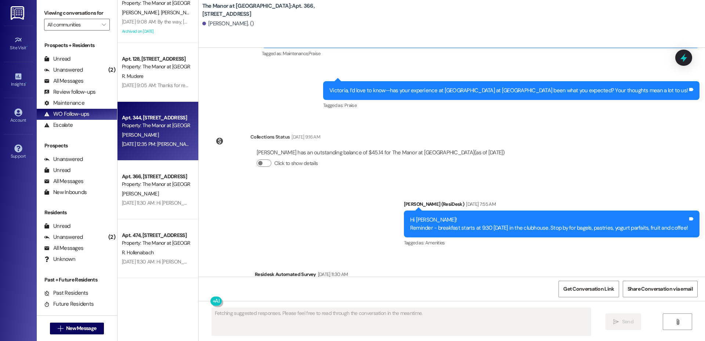
scroll to position [4171, 0]
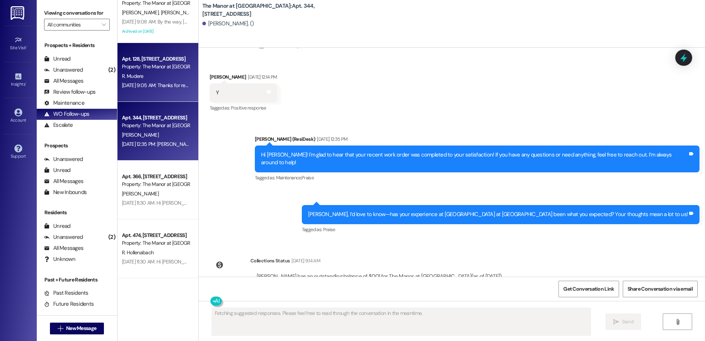
click at [138, 75] on div "R. Mudere" at bounding box center [155, 76] width 69 height 9
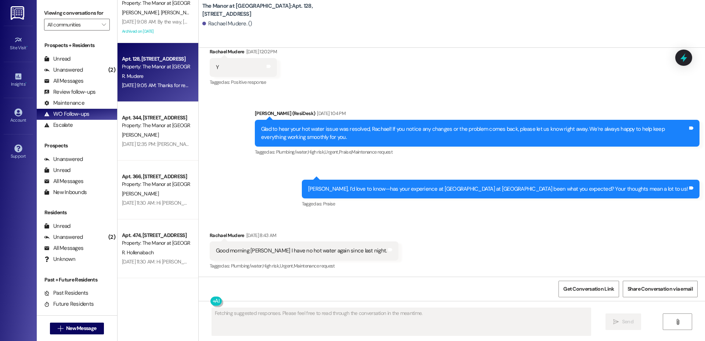
scroll to position [4645, 0]
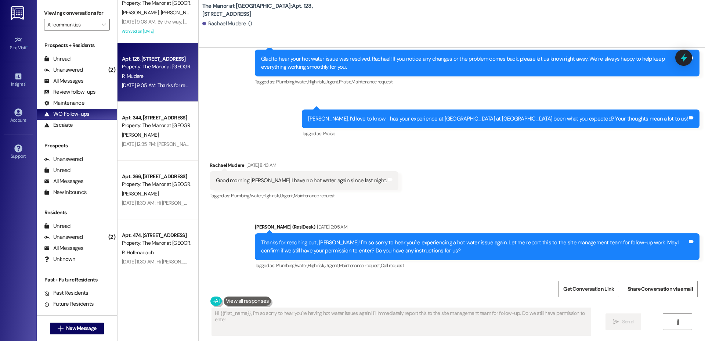
type textarea "Hi {{first_name}}, I'm so sorry to hear you're having hot water issues again! I…"
click at [588, 291] on span "Get Conversation Link" at bounding box center [588, 289] width 51 height 8
click at [579, 289] on span "Get Conversation Link" at bounding box center [588, 289] width 51 height 8
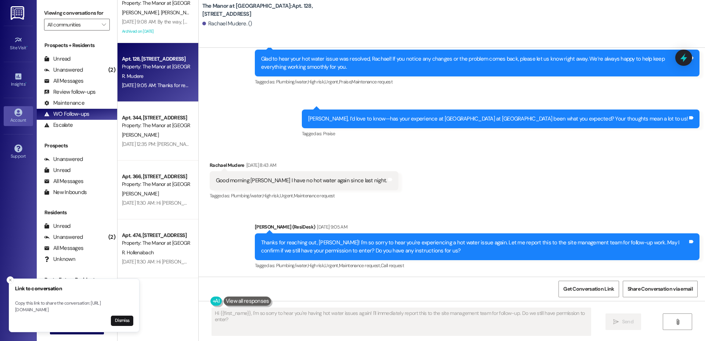
click at [19, 112] on icon at bounding box center [18, 112] width 8 height 8
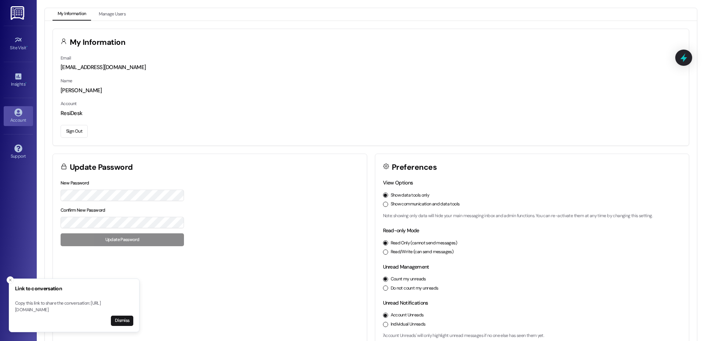
click at [77, 130] on button "Sign Out" at bounding box center [74, 131] width 27 height 13
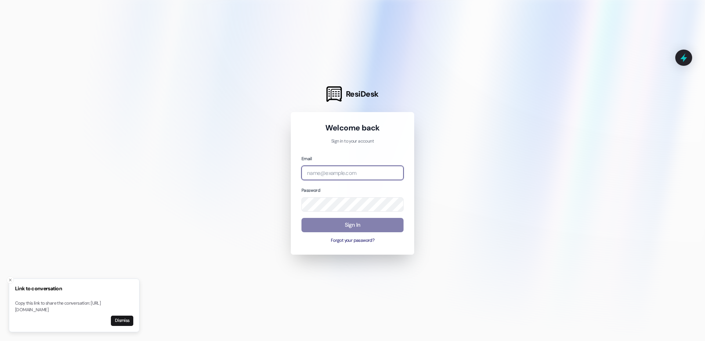
click at [350, 173] on input "email" at bounding box center [353, 173] width 102 height 14
click at [0, 340] on com-1password-button at bounding box center [0, 341] width 0 height 0
click at [340, 169] on input "ass" at bounding box center [353, 173] width 102 height 14
type input "a"
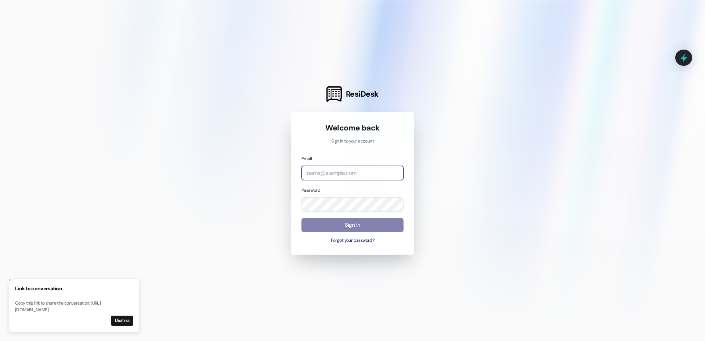
type input "s"
click at [0, 340] on com-1password-button at bounding box center [0, 341] width 0 height 0
type input "[EMAIL_ADDRESS][DOMAIN_NAME]"
